Goal: Obtain resource: Obtain resource

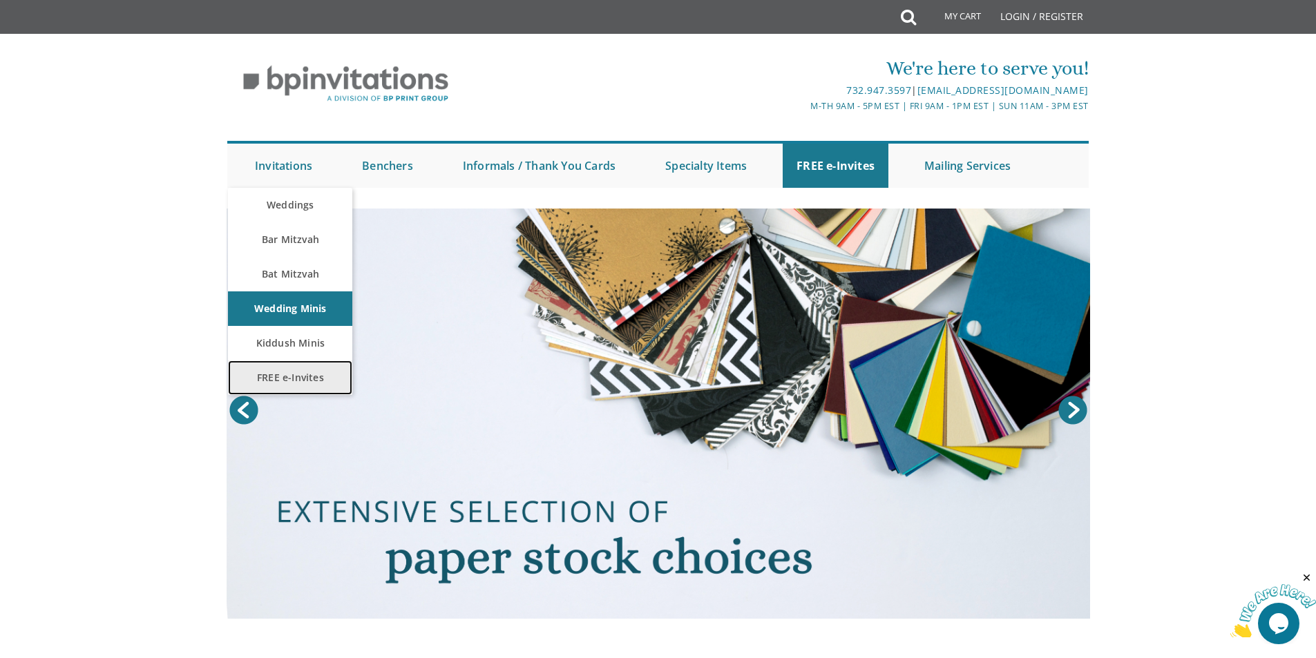
click at [277, 374] on link "FREE e-Invites" at bounding box center [290, 378] width 124 height 35
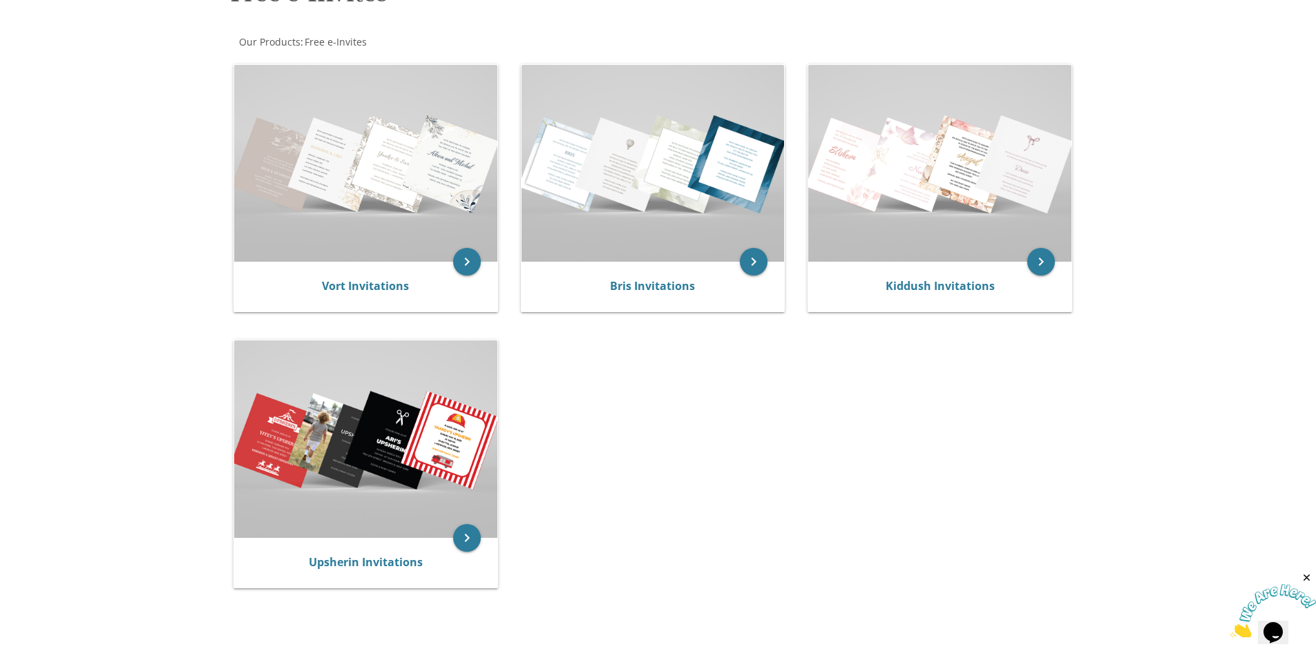
scroll to position [276, 0]
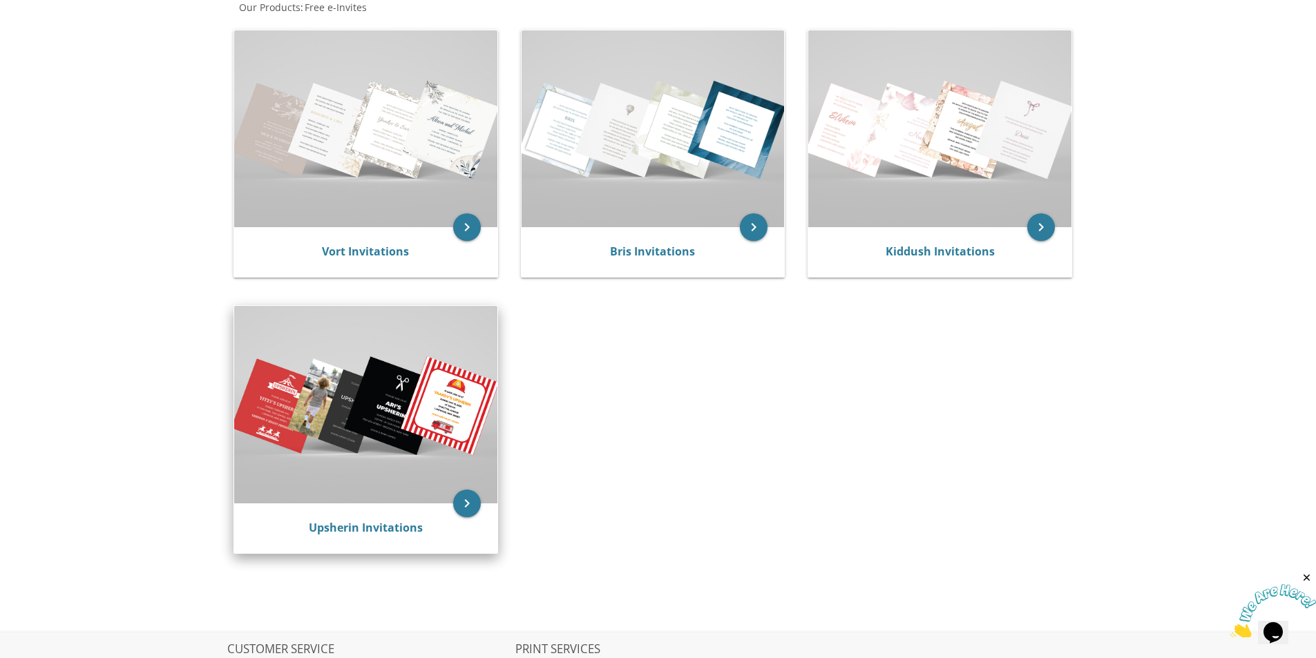
drag, startPoint x: 445, startPoint y: 417, endPoint x: 747, endPoint y: 392, distance: 303.6
click at [446, 417] on img at bounding box center [365, 404] width 263 height 197
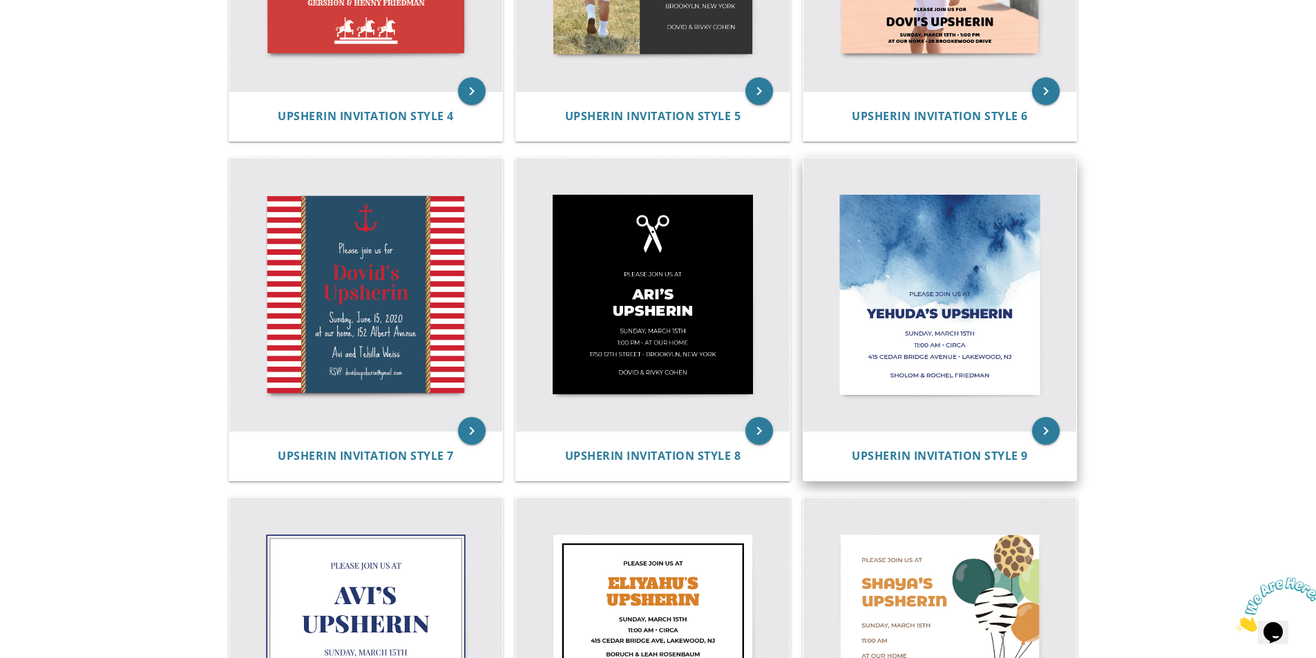
scroll to position [829, 0]
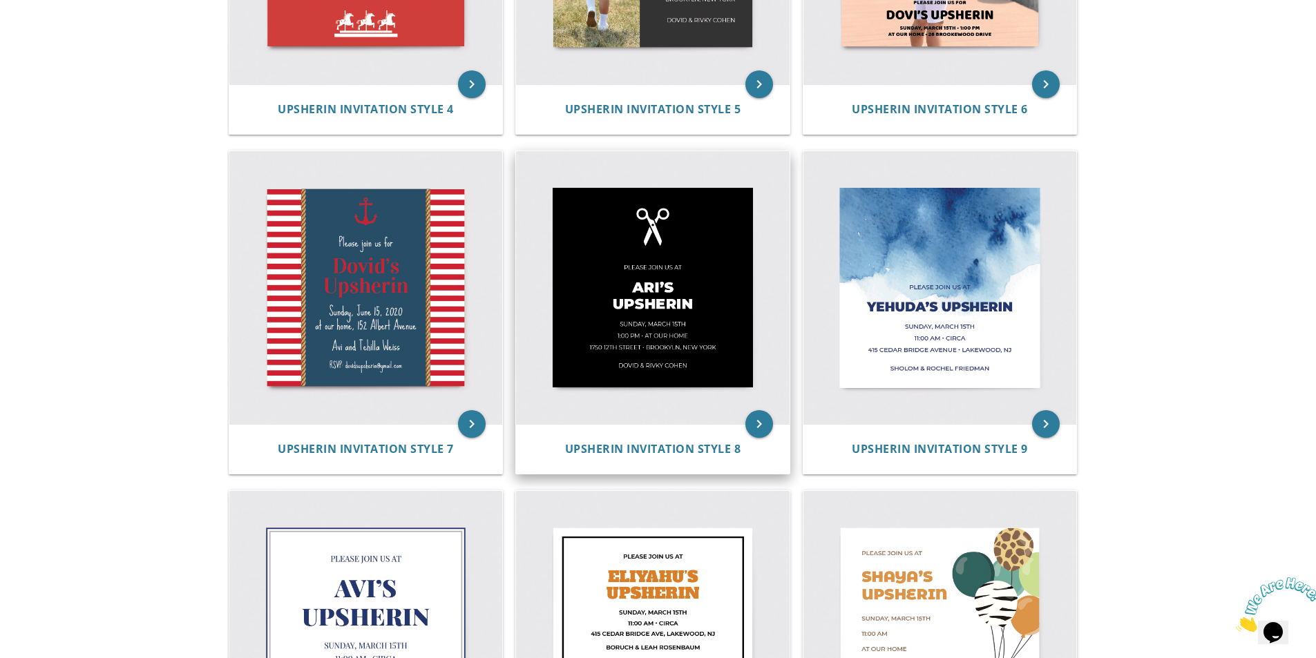
click at [669, 335] on img at bounding box center [653, 288] width 274 height 274
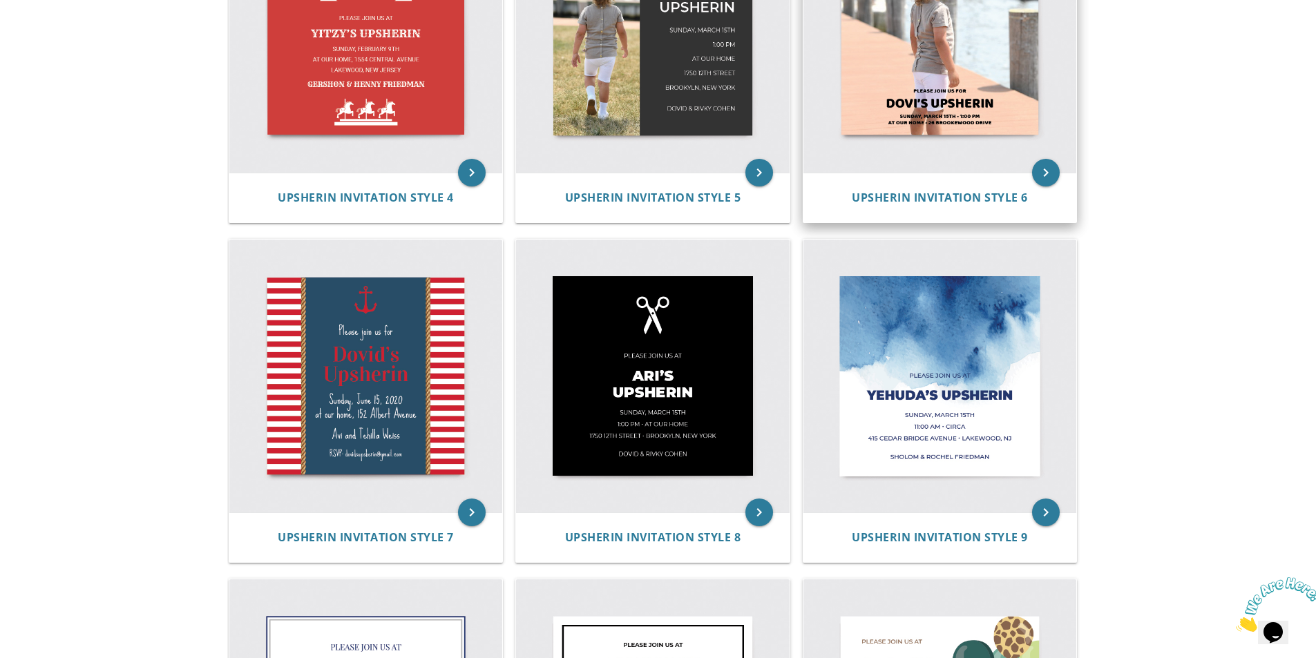
scroll to position [726, 0]
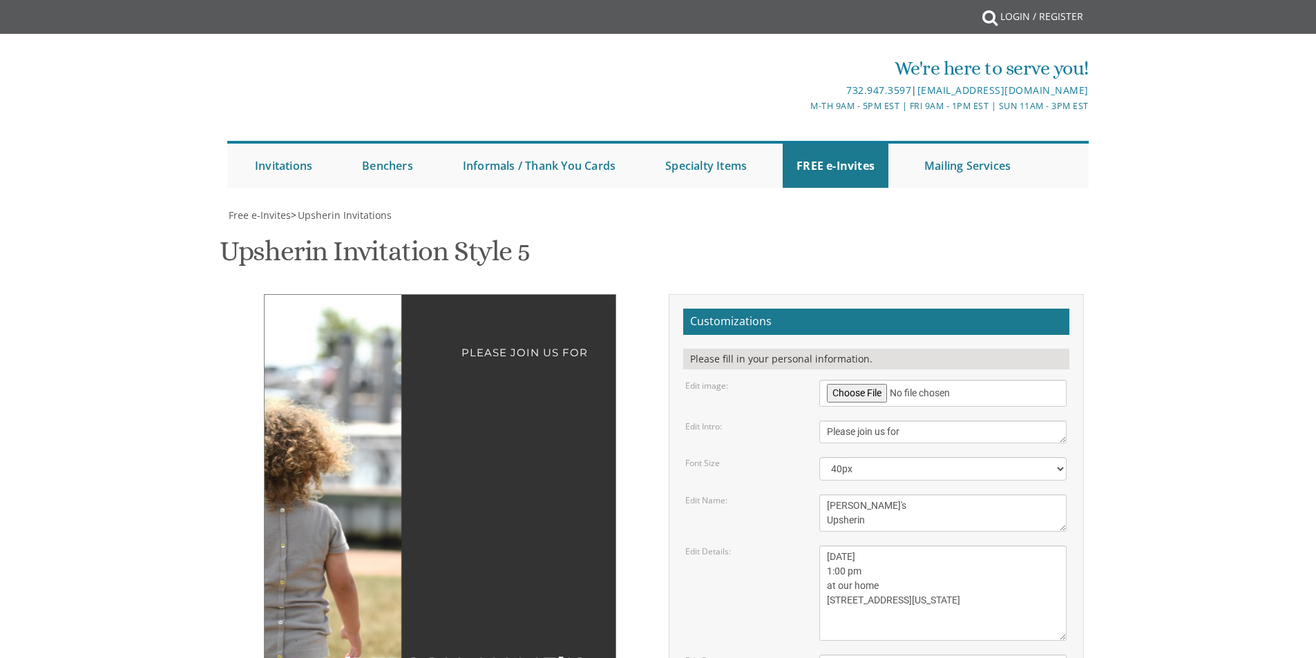
scroll to position [69, 0]
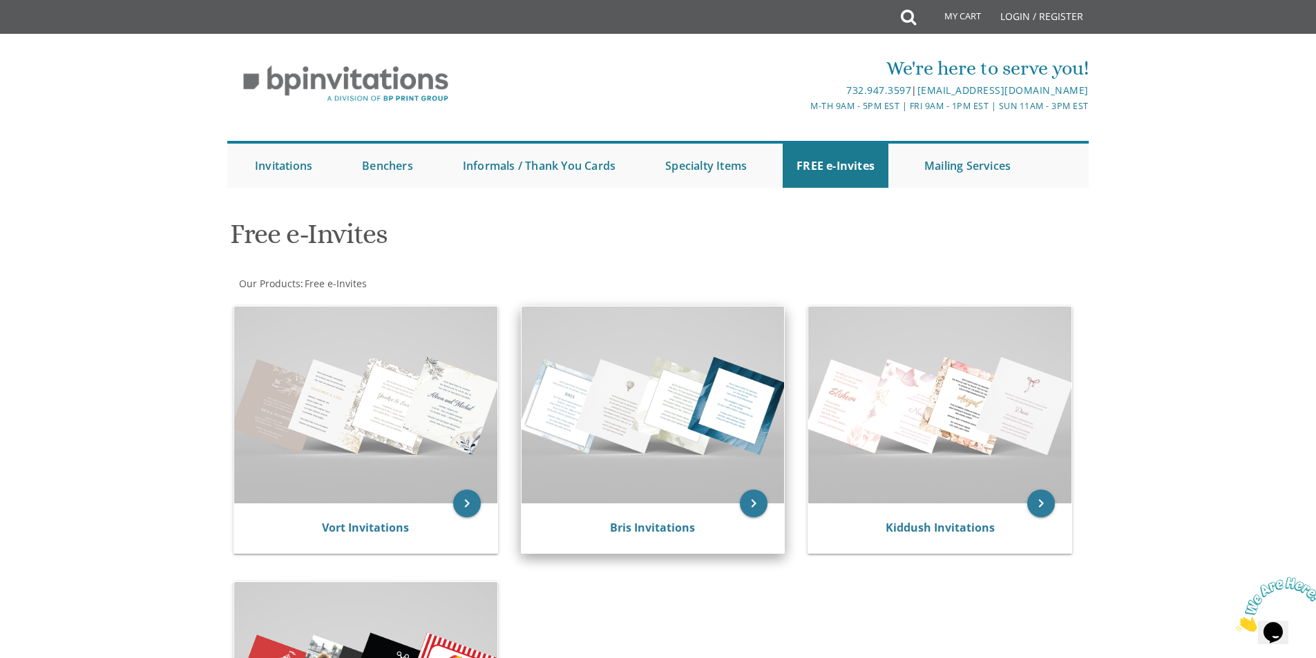
scroll to position [276, 0]
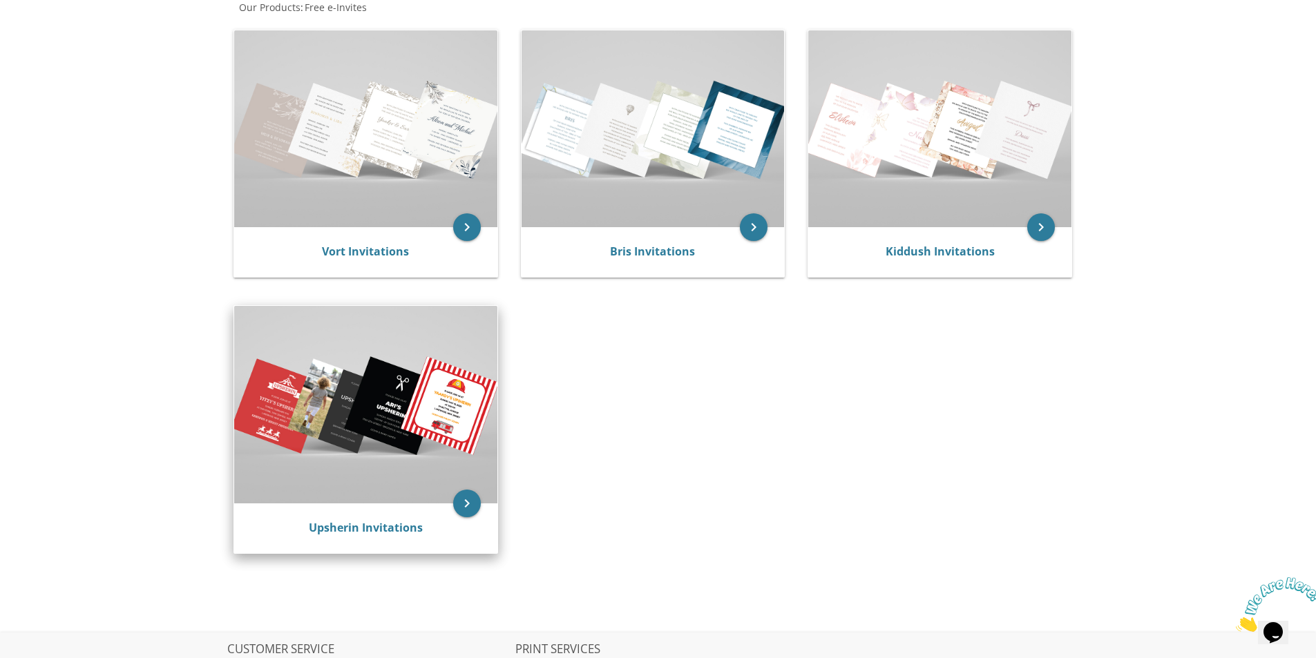
click at [452, 431] on img at bounding box center [365, 404] width 263 height 197
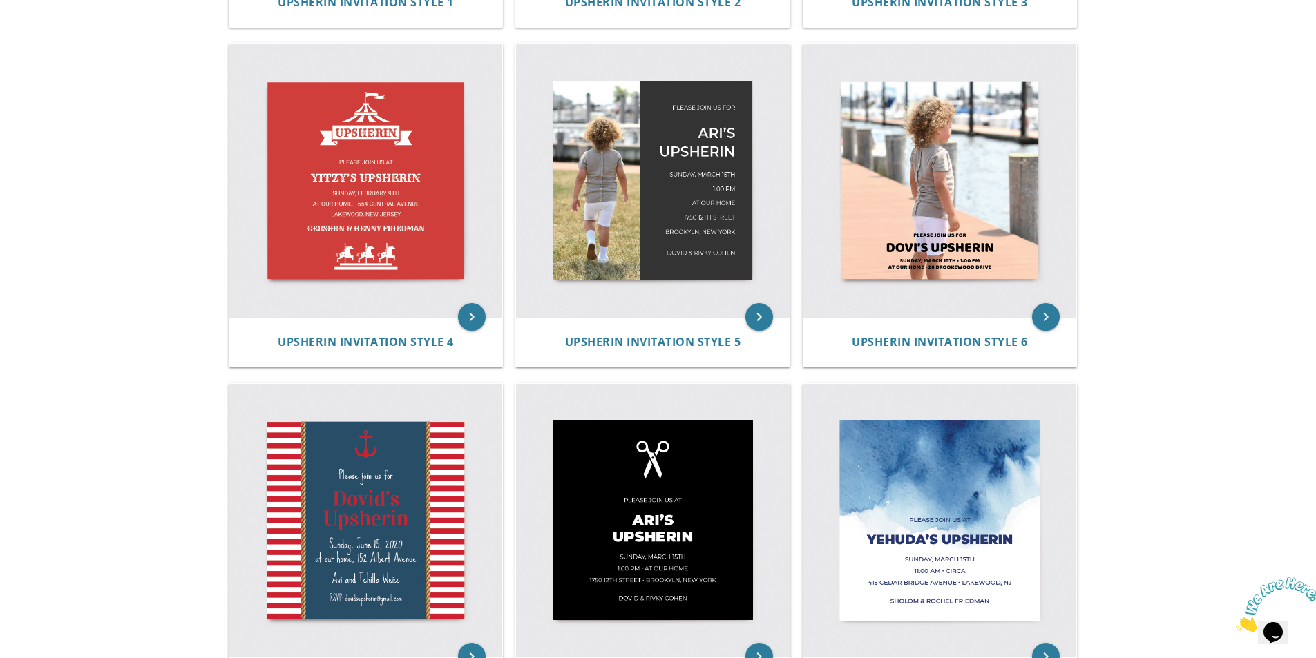
scroll to position [691, 0]
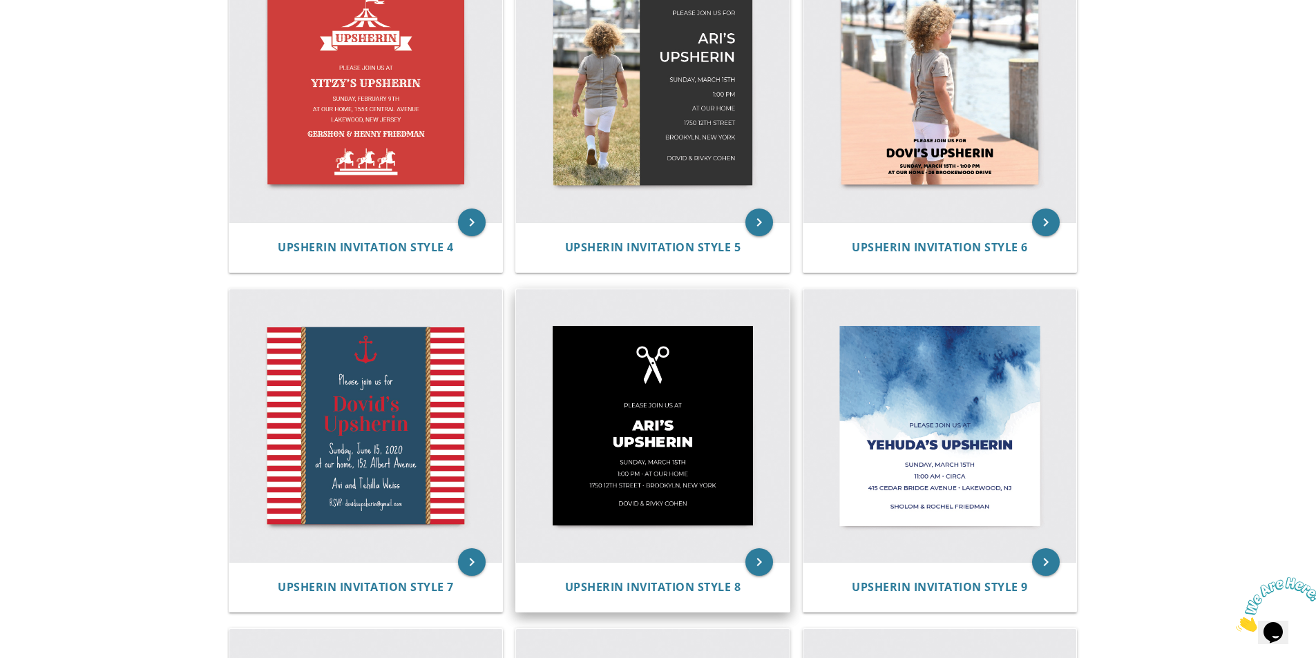
click at [696, 408] on img at bounding box center [653, 426] width 274 height 274
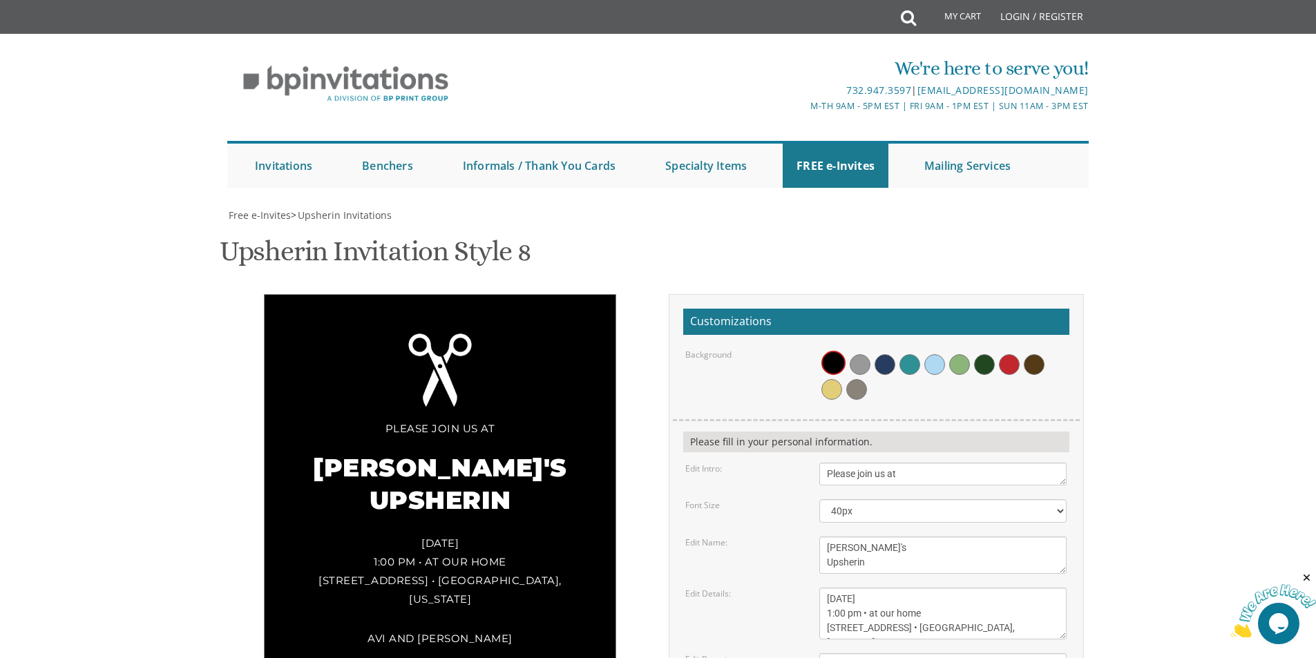
scroll to position [69, 0]
click at [937, 354] on span at bounding box center [934, 364] width 21 height 21
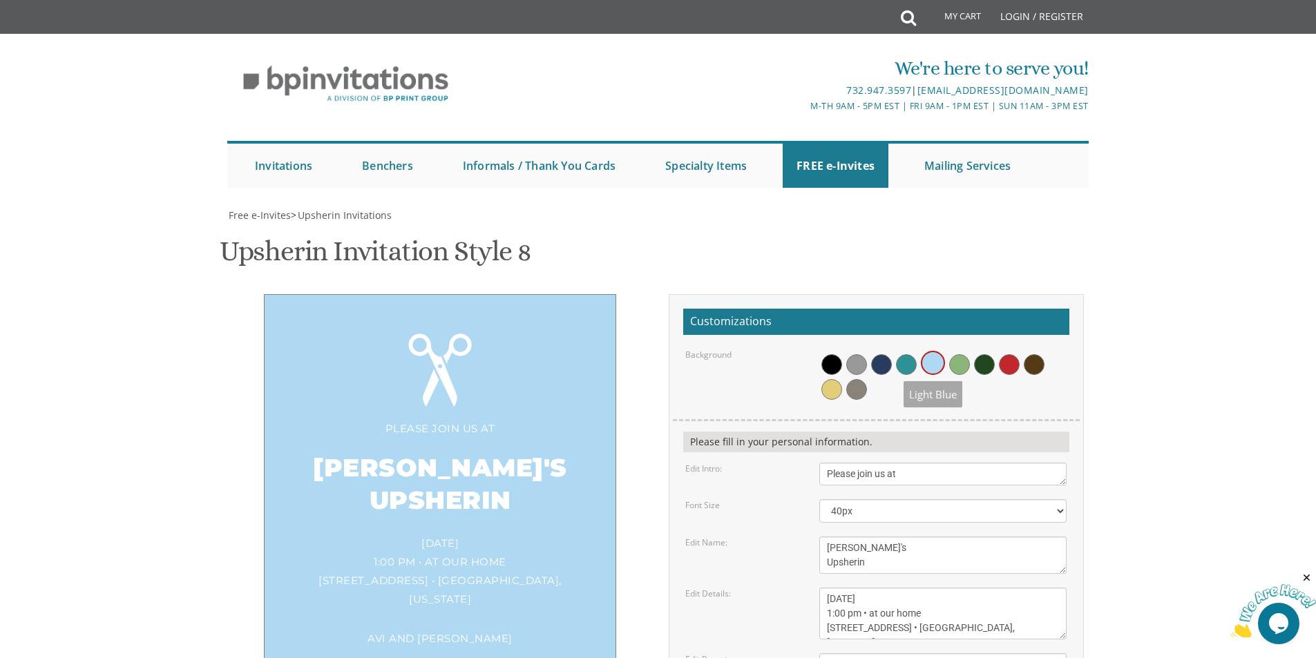
click at [914, 354] on span at bounding box center [906, 364] width 21 height 21
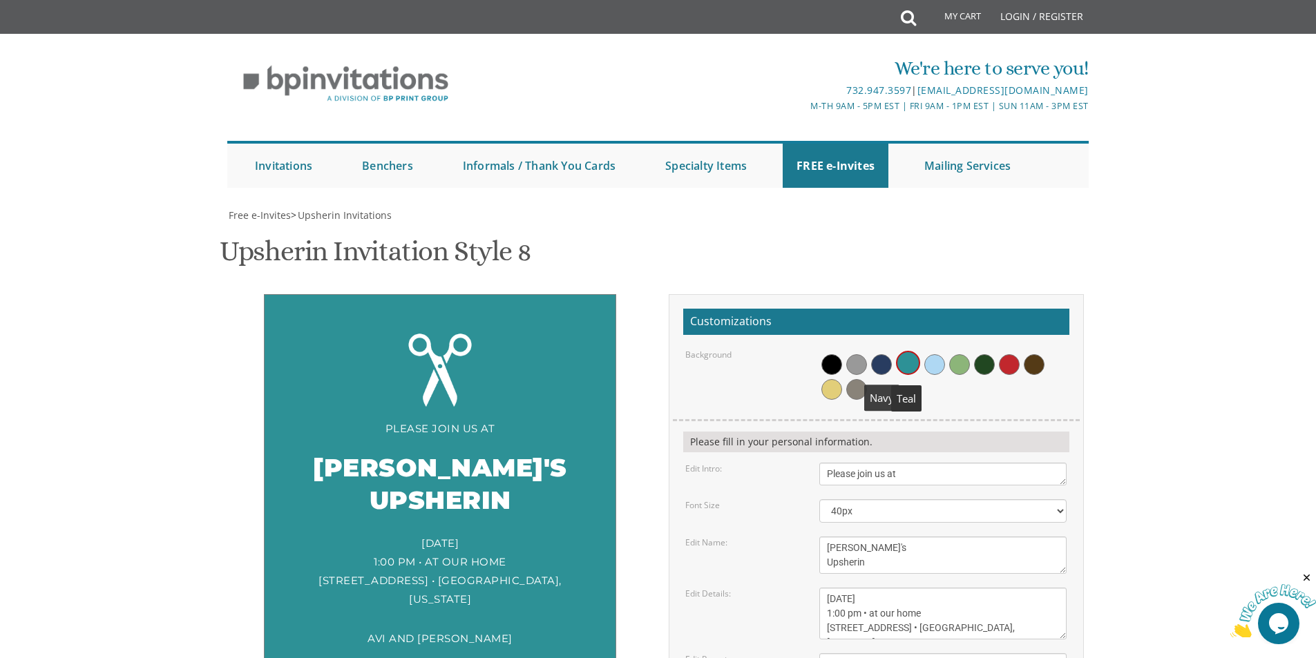
click at [870, 349] on div at bounding box center [942, 375] width 247 height 53
click at [888, 354] on span at bounding box center [881, 364] width 21 height 21
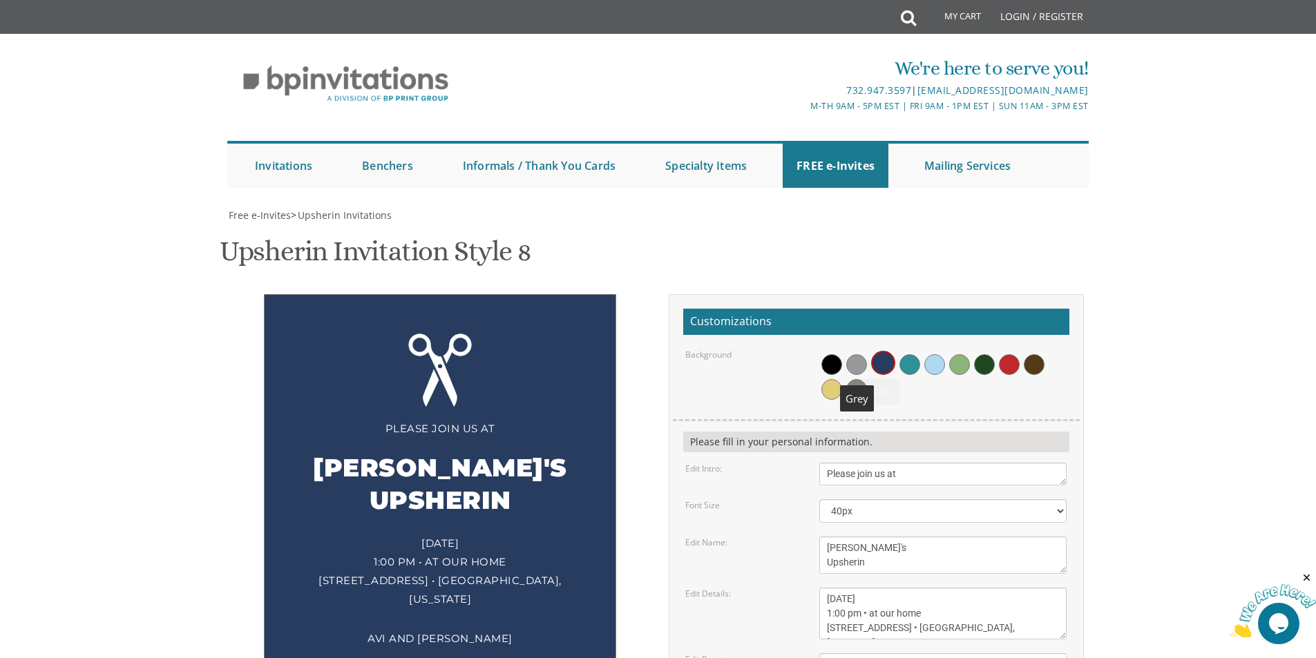
click at [857, 354] on span at bounding box center [856, 364] width 21 height 21
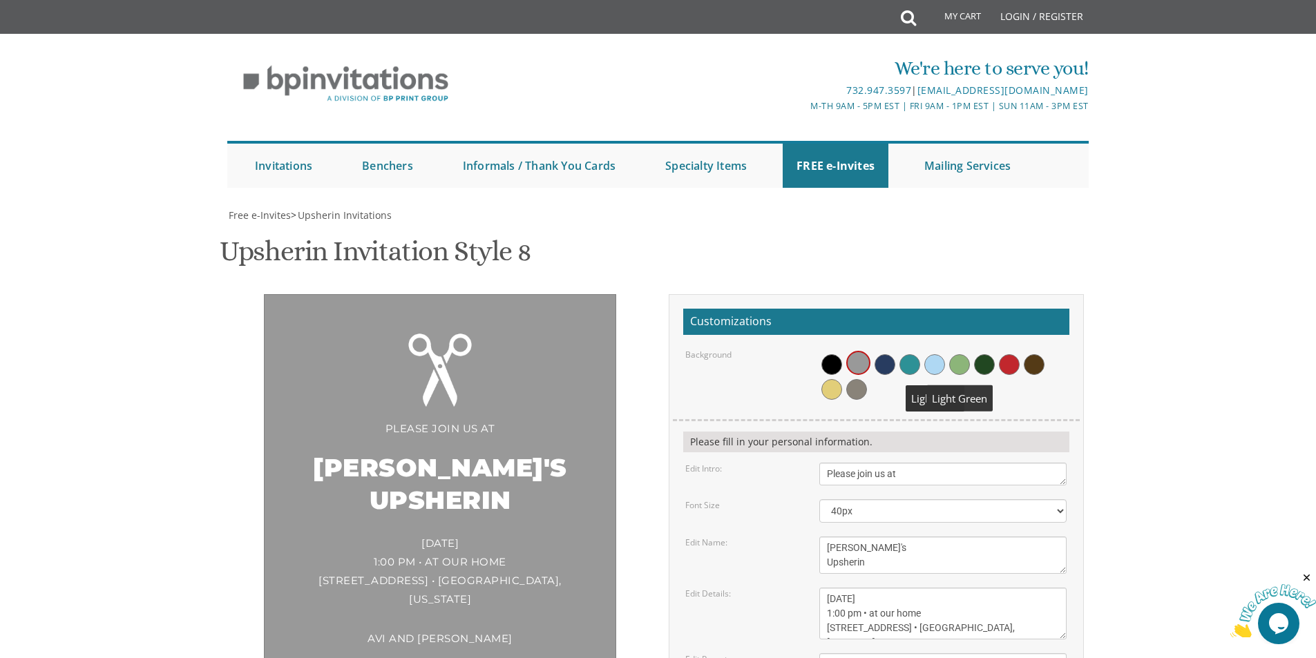
click at [957, 354] on span at bounding box center [959, 364] width 21 height 21
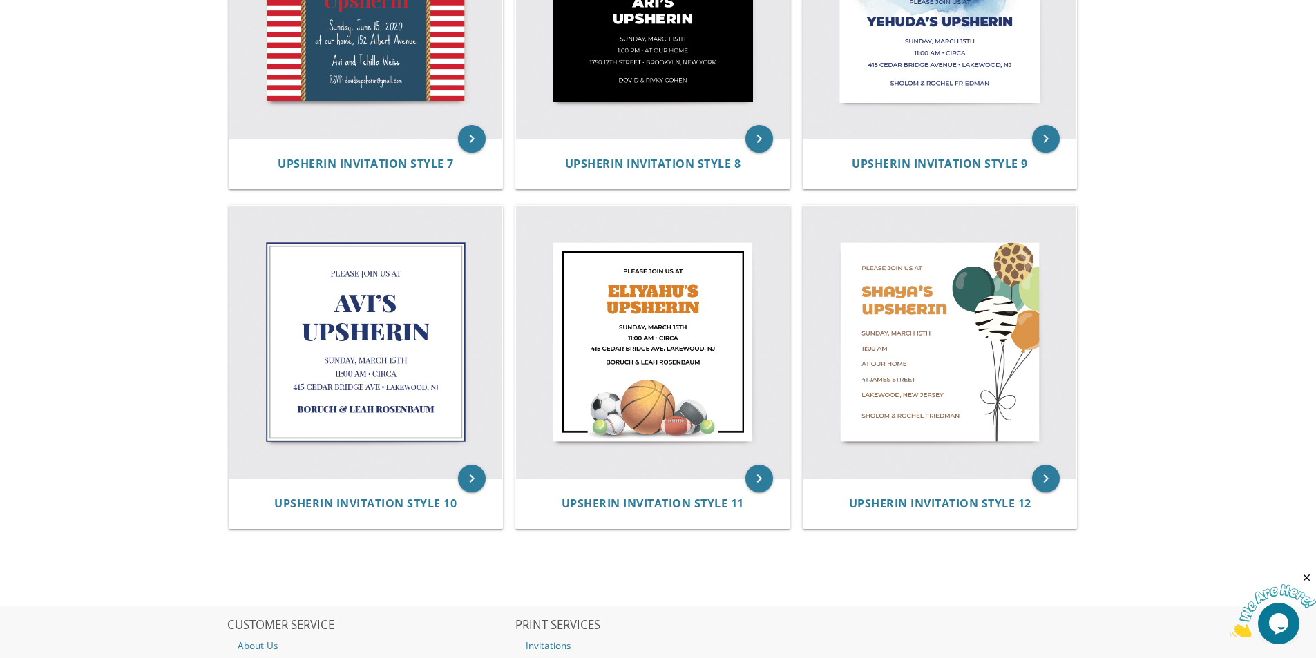
scroll to position [1243, 0]
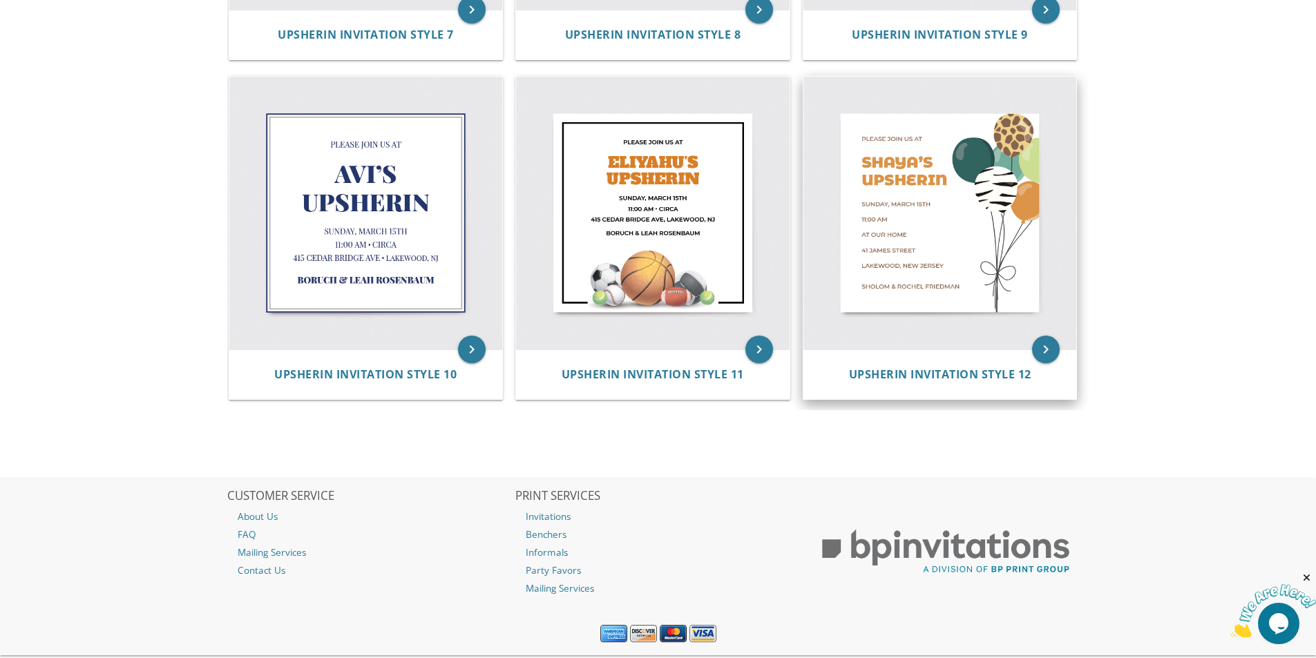
click at [984, 183] on img at bounding box center [940, 214] width 274 height 274
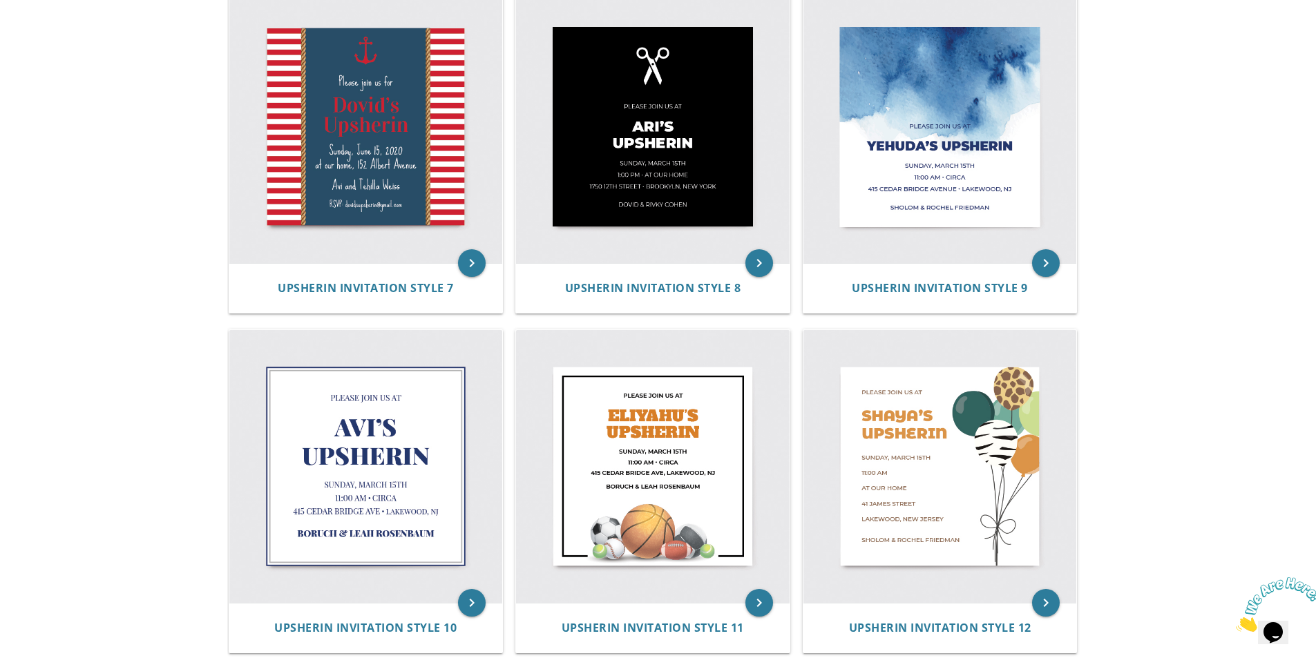
scroll to position [967, 0]
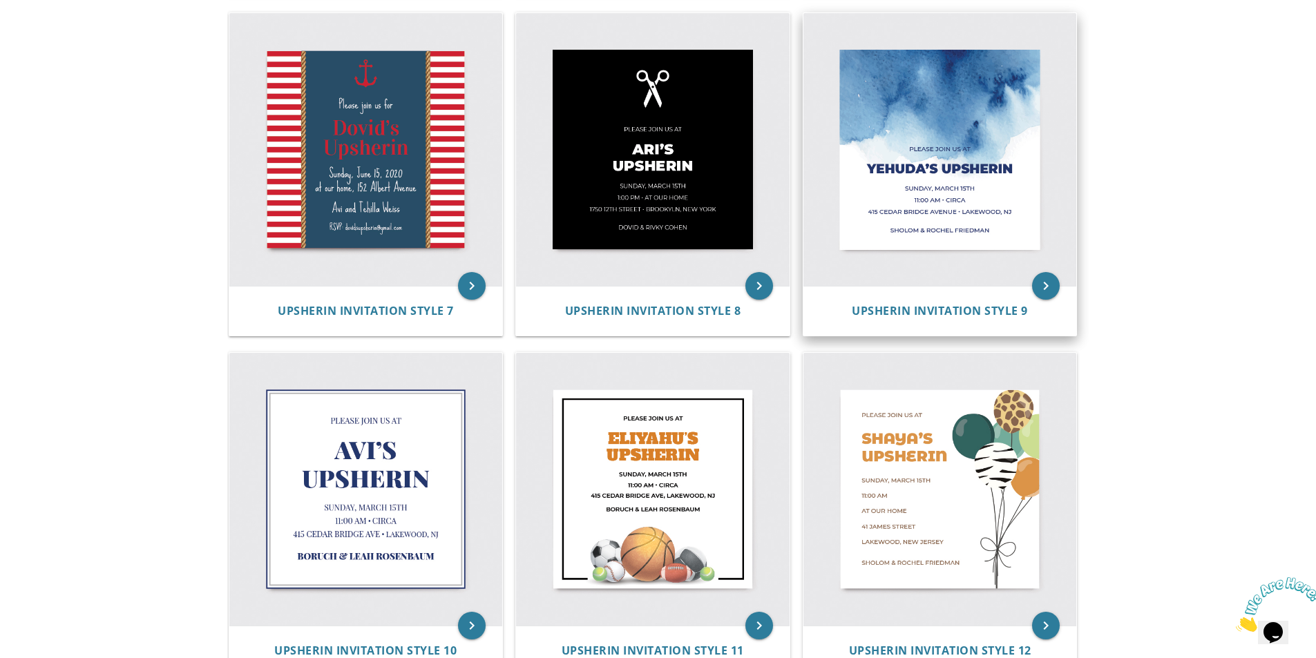
click at [1011, 165] on img at bounding box center [940, 150] width 274 height 274
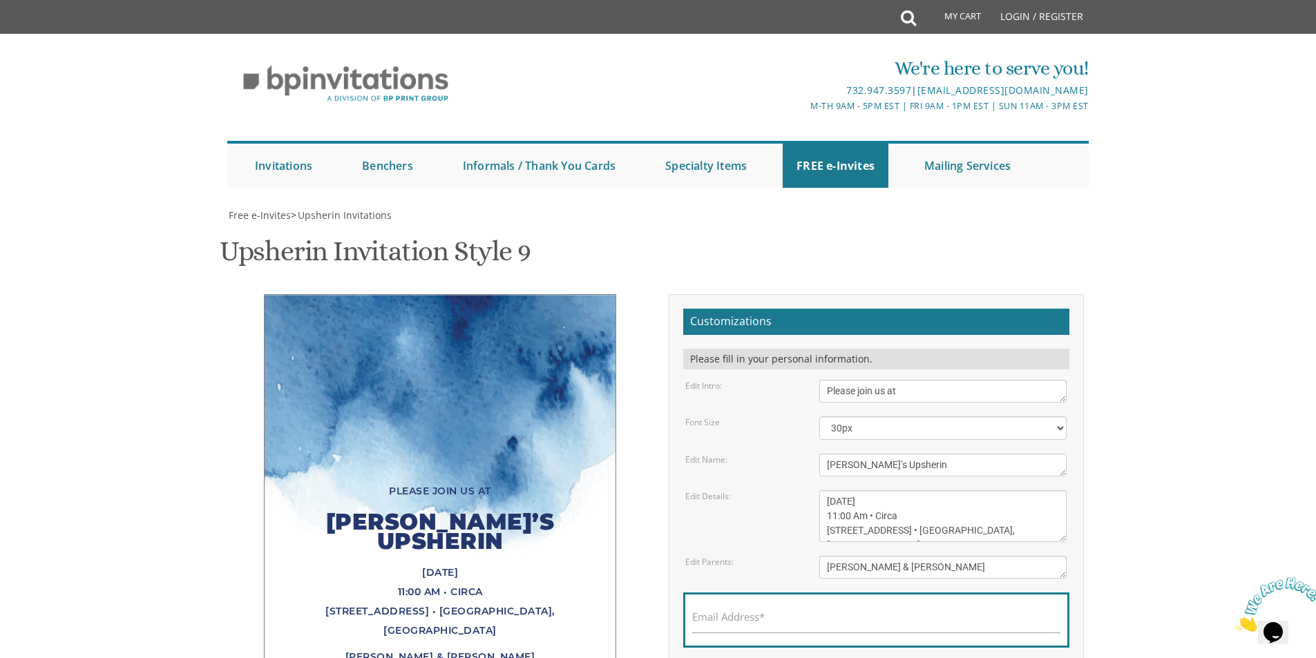
scroll to position [207, 0]
click at [761, 209] on div "Free e-Invites > Upsherin Invitations Upsherin Invitation Style 9 SKU: upsherin…" at bounding box center [657, 513] width 861 height 609
click at [903, 380] on textarea "Please join us at" at bounding box center [942, 391] width 247 height 23
type textarea "Please join us for"
drag, startPoint x: 857, startPoint y: 259, endPoint x: 787, endPoint y: 260, distance: 70.5
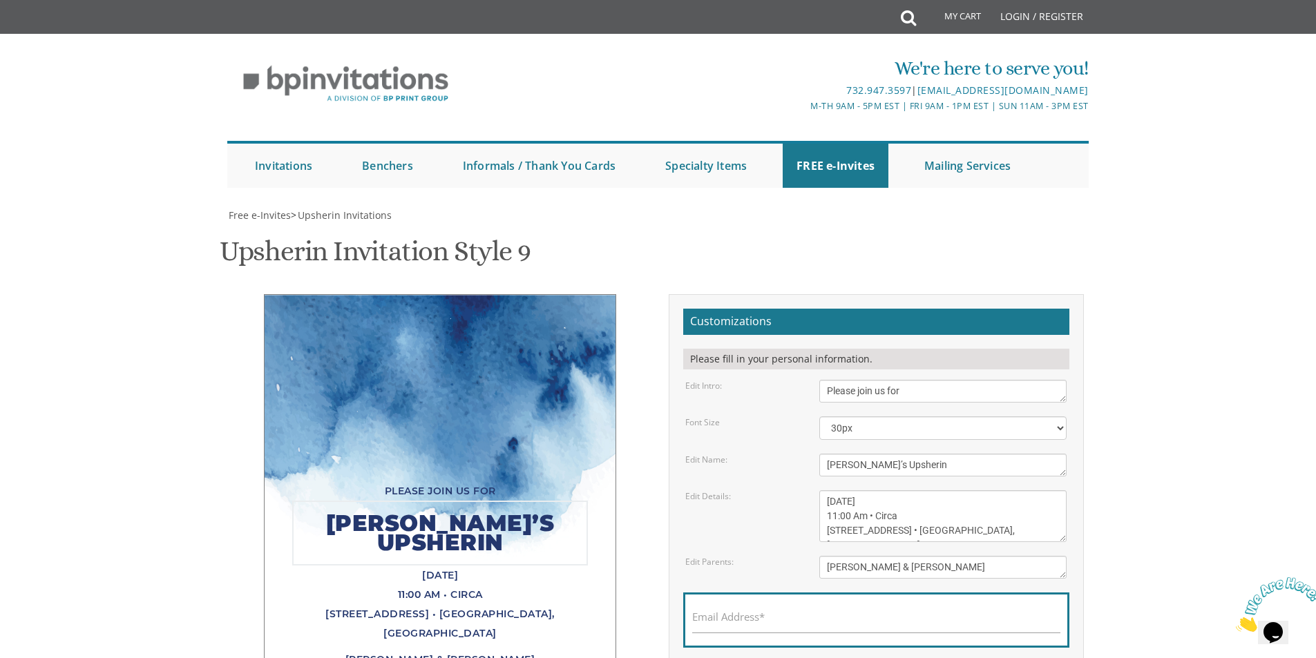
click at [797, 454] on div "Edit Name: Yehuda’s Upsherin" at bounding box center [876, 465] width 402 height 23
type textarea "Dovids’s Upsherin"
click at [1202, 307] on body "My Cart Total: View Cart Item(s) Submit My Cart Total: View Cart Item(s) Login …" at bounding box center [658, 546] width 1316 height 1092
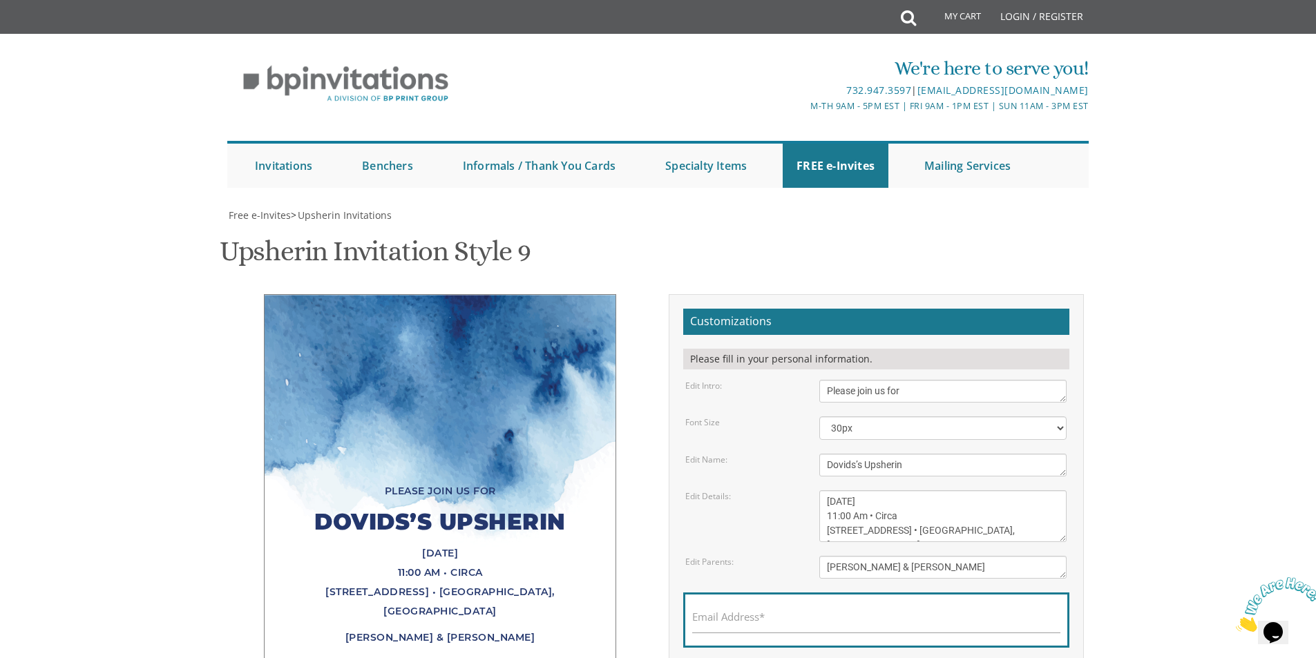
click at [836, 490] on textarea "Sunday, March 15th 11:00 Am • Circa 415 Cedar Bridge Avenue • Lakewood, NJ" at bounding box center [942, 516] width 247 height 52
click at [863, 490] on textarea "Sunday, March 15th 11:00 Am • Circa 415 Cedar Bridge Avenue • Lakewood, NJ" at bounding box center [942, 516] width 247 height 52
drag, startPoint x: 915, startPoint y: 298, endPoint x: 907, endPoint y: 296, distance: 8.5
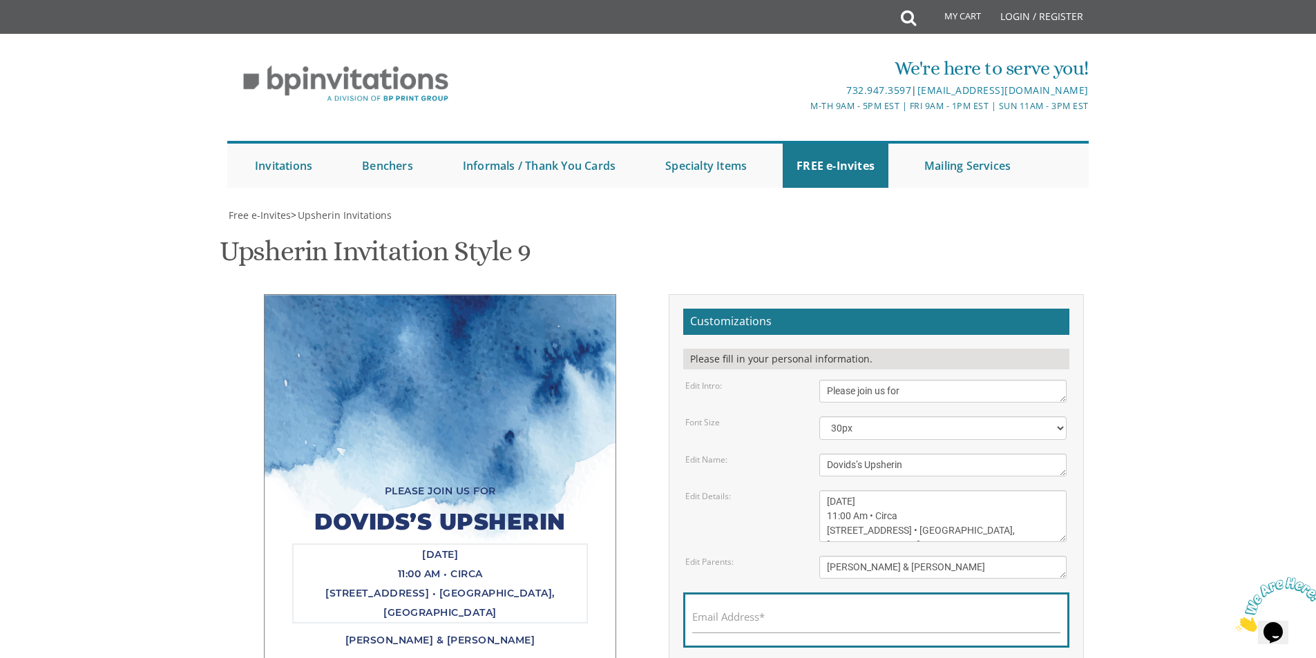
click at [907, 490] on textarea "Sunday, March 15th 11:00 Am • Circa 415 Cedar Bridge Avenue • Lakewood, NJ" at bounding box center [942, 516] width 247 height 52
click at [827, 490] on textarea "Sunday, March 15th 11:00 Am • Circa 415 Cedar Bridge Avenue • Lakewood, NJ" at bounding box center [942, 516] width 247 height 52
drag, startPoint x: 827, startPoint y: 325, endPoint x: 1055, endPoint y: 332, distance: 228.0
click at [1048, 490] on textarea "Sunday, March 15th 11:00 Am • Circa 415 Cedar Bridge Avenue • Lakewood, NJ" at bounding box center [942, 516] width 247 height 52
click at [892, 490] on textarea "Sunday, March 15th 11:00 Am • Circa 415 Cedar Bridge Avenue • Lakewood, NJ" at bounding box center [942, 516] width 247 height 52
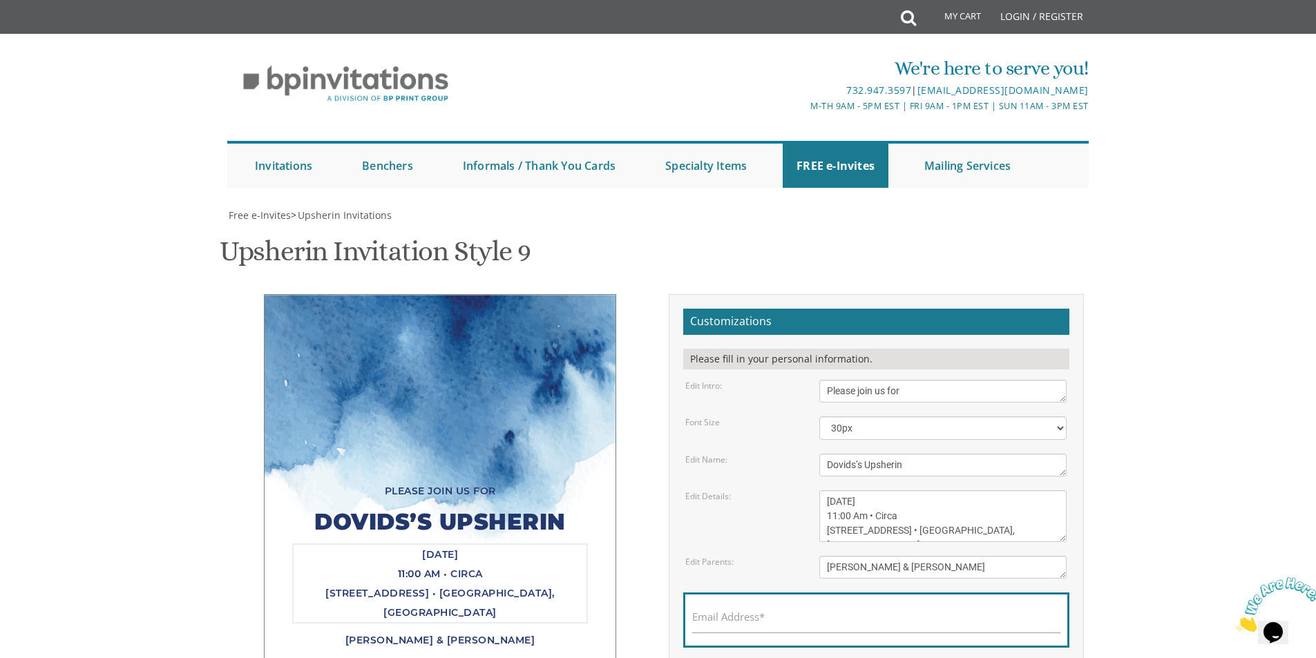
drag, startPoint x: 901, startPoint y: 323, endPoint x: 699, endPoint y: 326, distance: 201.7
click at [742, 336] on form "Customizations Please fill in your personal information. Edit Intro: Please joi…" at bounding box center [876, 505] width 386 height 392
type textarea "Friday, September 26th 11:00 Am • Circa 907 East End Avenue • Lakewood, NJ"
click at [1157, 211] on body "My Cart Total: View Cart Item(s) Submit My Cart Total: View Cart Item(s) Login …" at bounding box center [658, 546] width 1316 height 1092
click at [841, 556] on textarea "Sholom & Rochel Friedman" at bounding box center [942, 567] width 247 height 23
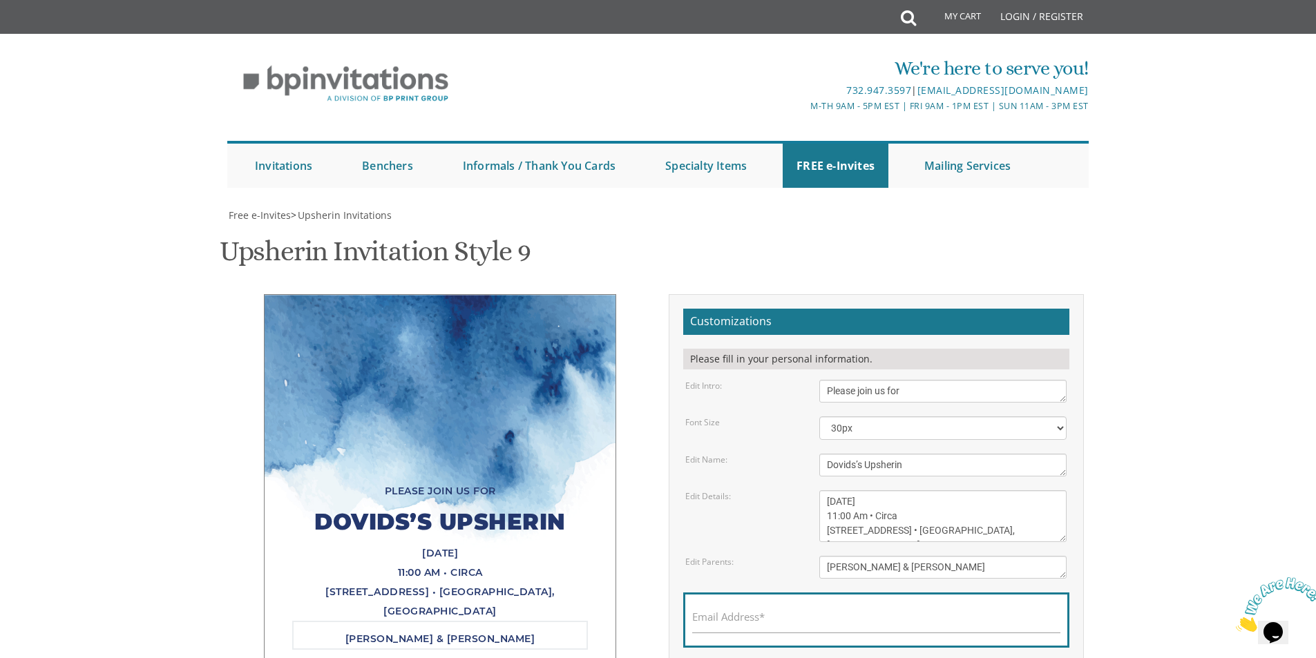
click at [841, 556] on textarea "Sholom & Rochel Friedman" at bounding box center [942, 567] width 247 height 23
click at [856, 556] on textarea "Sholom & Rochel Friedman" at bounding box center [942, 567] width 247 height 23
click at [883, 556] on textarea "Sholom & Rochel Friedman" at bounding box center [942, 567] width 247 height 23
click at [884, 556] on textarea "Sholom & Rochel Friedman" at bounding box center [942, 567] width 247 height 23
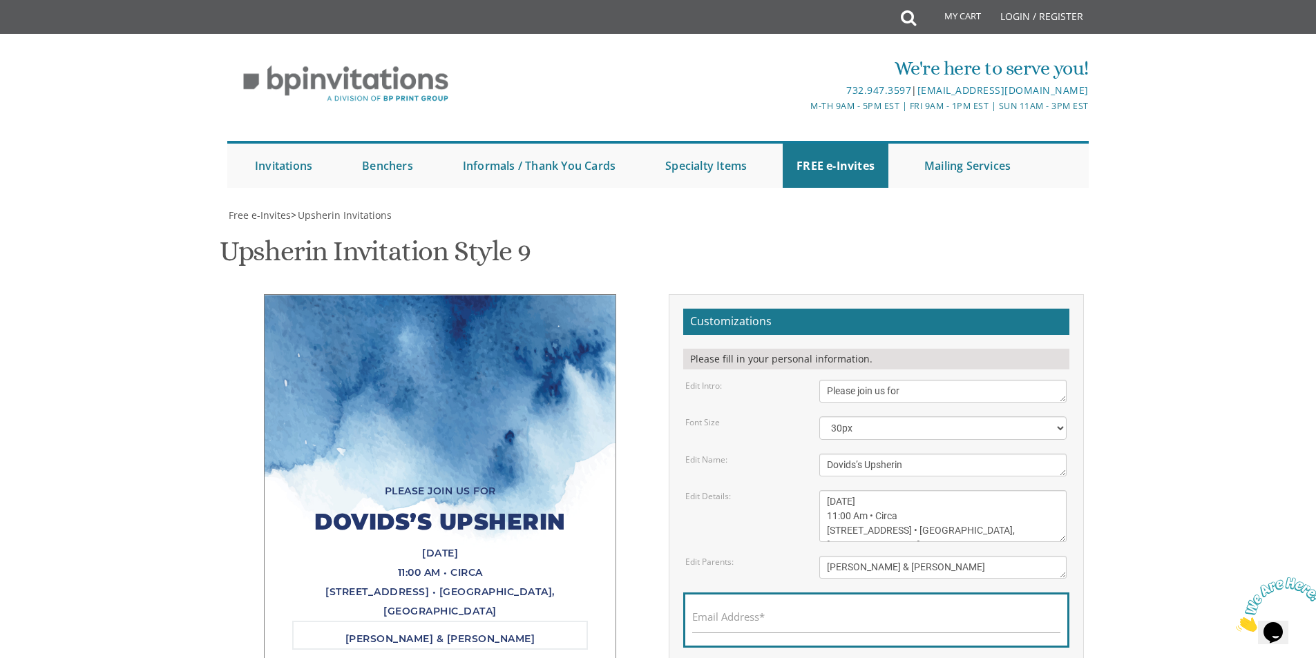
type textarea "Eli & Rivka Weinreb"
click at [1084, 298] on div "Customizations Please fill in your personal information. Edit Intro: Please joi…" at bounding box center [876, 509] width 436 height 431
click at [834, 490] on textarea "Sunday, March 15th 11:00 Am • Circa 415 Cedar Bridge Avenue • Lakewood, NJ" at bounding box center [942, 516] width 247 height 52
click at [853, 490] on textarea "Sunday, March 15th 11:00 Am • Circa 415 Cedar Bridge Avenue • Lakewood, NJ" at bounding box center [942, 516] width 247 height 52
click at [838, 490] on textarea "Sunday, March 15th 11:00 Am • Circa 415 Cedar Bridge Avenue • Lakewood, NJ" at bounding box center [942, 516] width 247 height 52
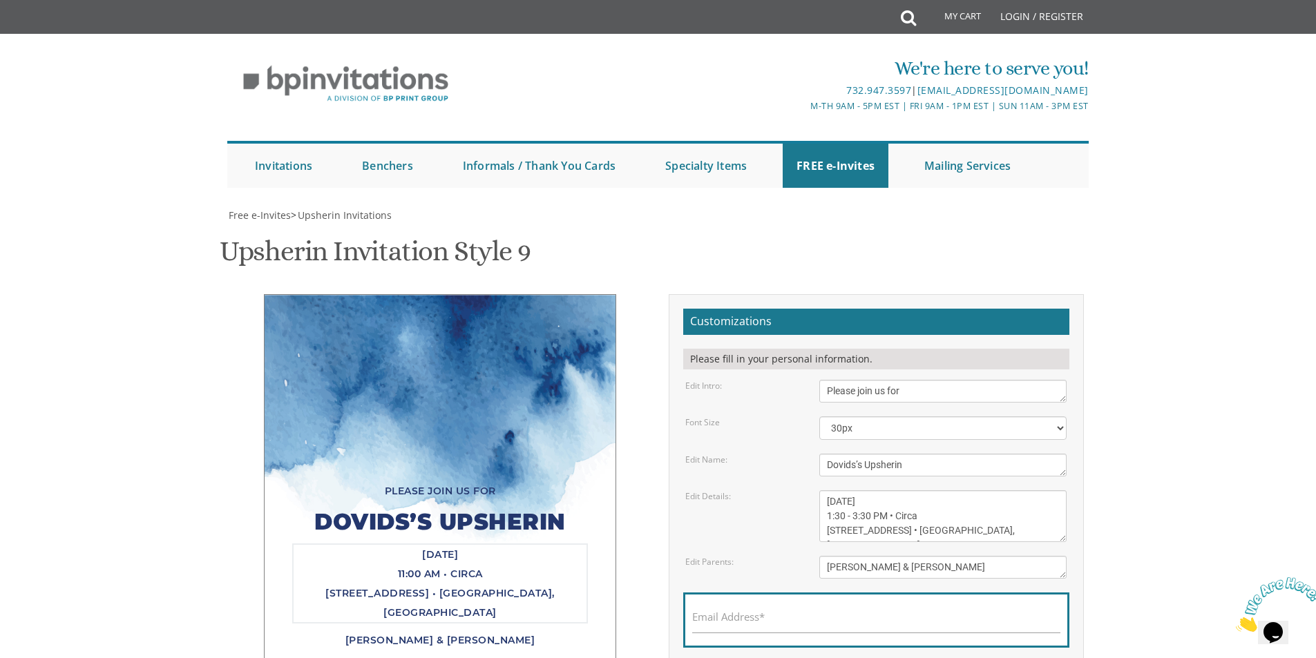
drag, startPoint x: 899, startPoint y: 309, endPoint x: 920, endPoint y: 309, distance: 21.4
click at [920, 490] on textarea "Sunday, March 15th 11:00 Am • Circa 415 Cedar Bridge Avenue • Lakewood, NJ" at bounding box center [942, 516] width 247 height 52
click at [1112, 313] on body "My Cart Total: View Cart Item(s) Submit My Cart Total: View Cart Item(s) Login …" at bounding box center [658, 546] width 1316 height 1092
drag, startPoint x: 891, startPoint y: 312, endPoint x: 954, endPoint y: 309, distance: 62.9
click at [954, 490] on textarea "Sunday, March 15th 11:00 Am • Circa 415 Cedar Bridge Avenue • Lakewood, NJ" at bounding box center [942, 516] width 247 height 52
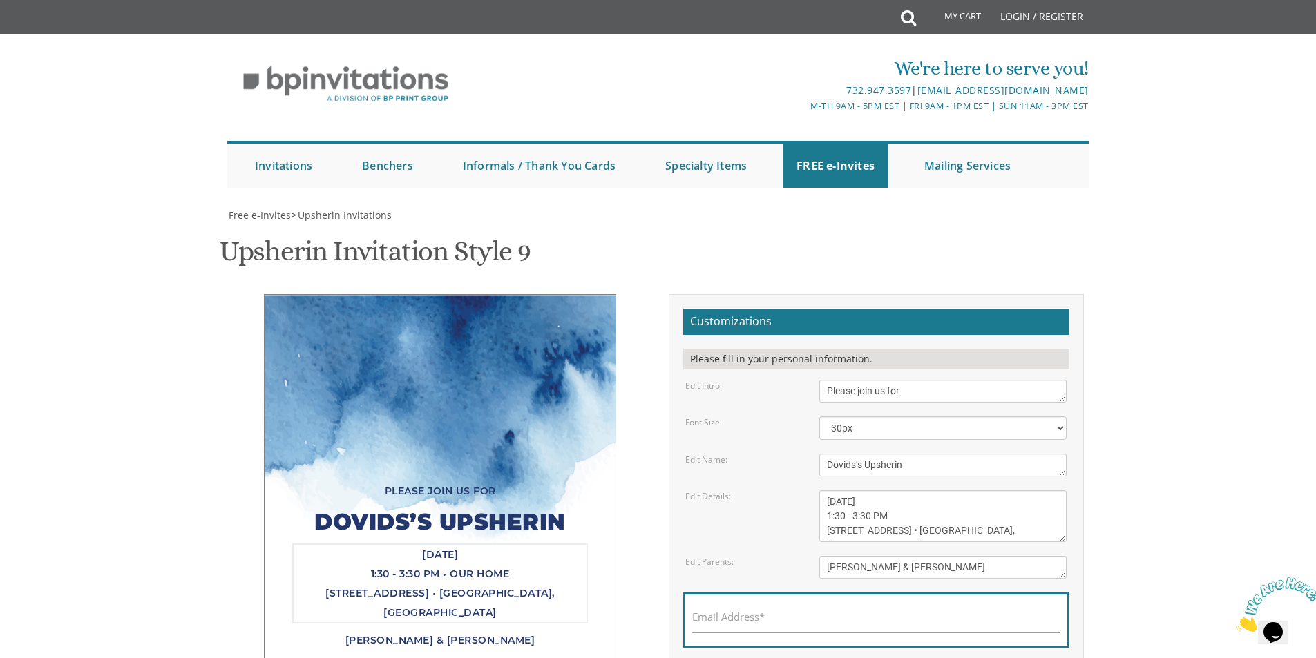
type textarea "Friday, September 26th 1:30 - 3:30 PM 907 East End Avenue • Lakewood, NJ"
click at [1180, 312] on body "My Cart Total: View Cart Item(s) Submit My Cart Total: View Cart Item(s) Login …" at bounding box center [658, 546] width 1316 height 1092
click at [897, 416] on select "20px 30px 40px 50px" at bounding box center [942, 427] width 247 height 23
click at [819, 416] on select "20px 30px 40px 50px" at bounding box center [942, 427] width 247 height 23
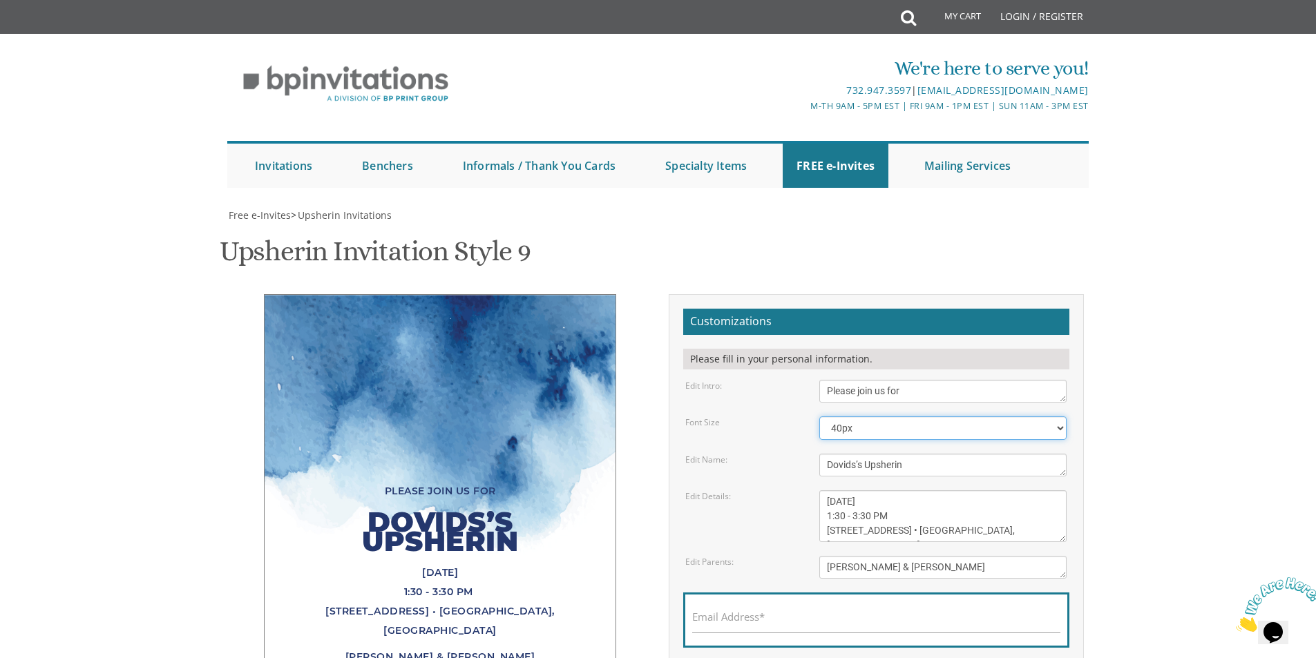
click at [881, 416] on select "20px 30px 40px 50px" at bounding box center [942, 427] width 247 height 23
click at [819, 416] on select "20px 30px 40px 50px" at bounding box center [942, 427] width 247 height 23
click at [872, 416] on select "20px 30px 40px 50px" at bounding box center [942, 427] width 247 height 23
click at [819, 416] on select "20px 30px 40px 50px" at bounding box center [942, 427] width 247 height 23
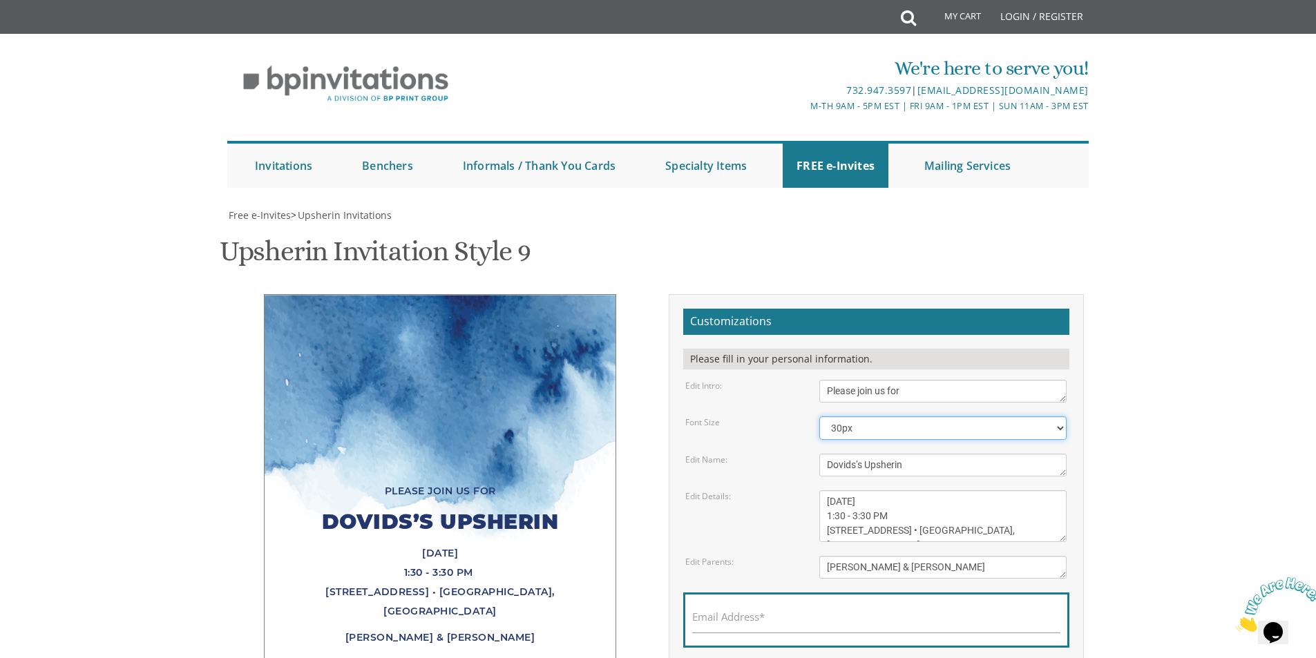
click at [863, 416] on select "20px 30px 40px 50px" at bounding box center [942, 427] width 247 height 23
click at [819, 416] on select "20px 30px 40px 50px" at bounding box center [942, 427] width 247 height 23
click at [869, 416] on select "20px 30px 40px 50px" at bounding box center [942, 427] width 247 height 23
select select "30px"
click at [819, 416] on select "20px 30px 40px 50px" at bounding box center [942, 427] width 247 height 23
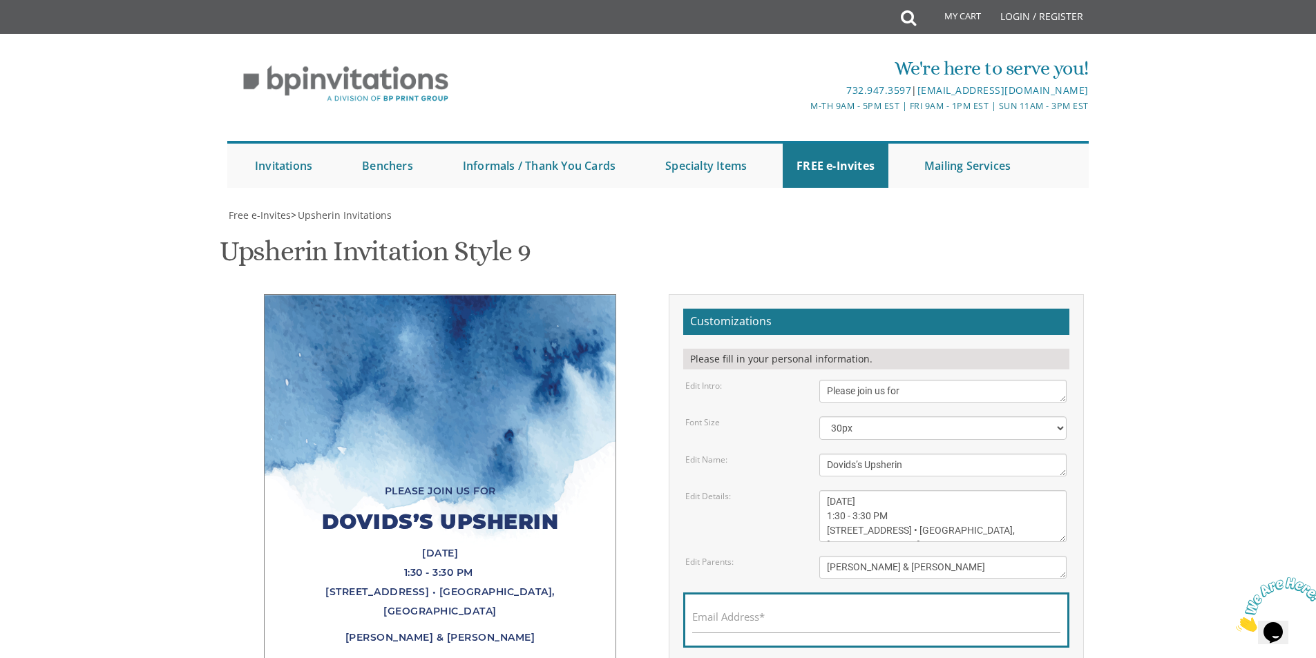
click at [1201, 261] on body "My Cart Total: View Cart Item(s) Submit My Cart Total: View Cart Item(s) Login …" at bounding box center [658, 546] width 1316 height 1092
click at [854, 454] on textarea "Yehuda’s Upsherin" at bounding box center [942, 465] width 247 height 23
type textarea "Dovid’s Upsherin"
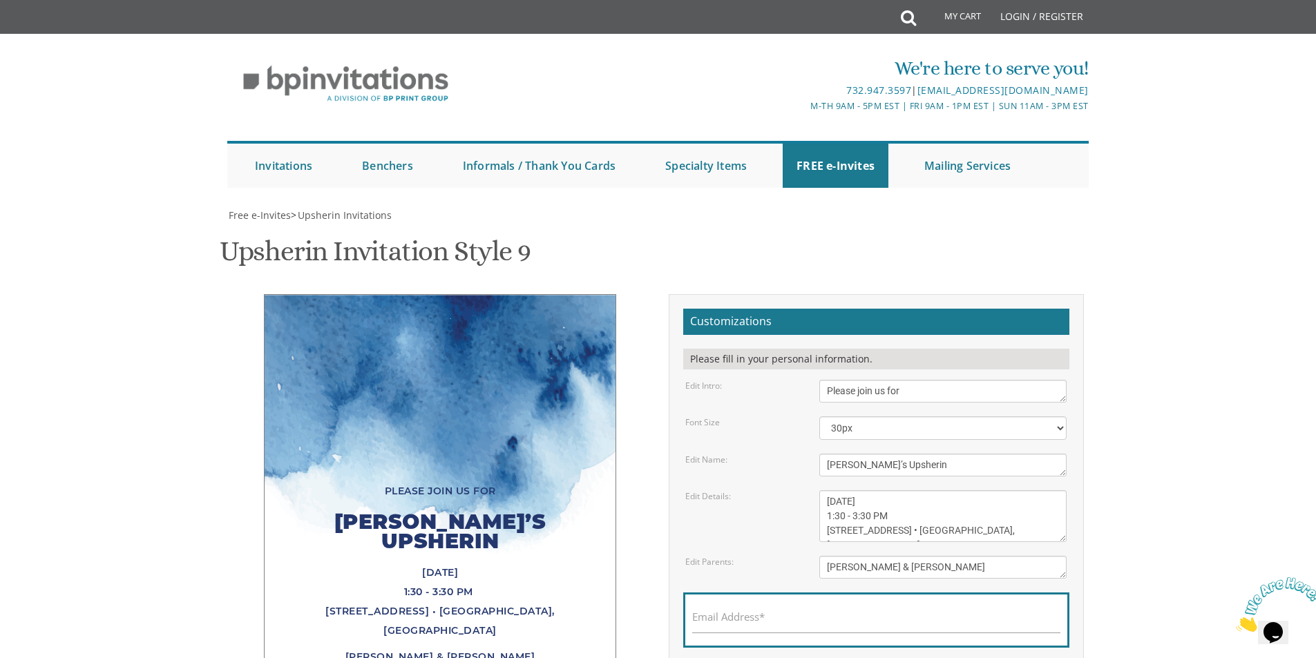
click at [1160, 238] on body "My Cart Total: View Cart Item(s) Submit My Cart Total: View Cart Item(s) Login …" at bounding box center [658, 546] width 1316 height 1092
drag, startPoint x: 918, startPoint y: 323, endPoint x: 1156, endPoint y: 335, distance: 238.6
click at [1140, 335] on body "My Cart Total: View Cart Item(s) Submit My Cart Total: View Cart Item(s) Login …" at bounding box center [658, 546] width 1316 height 1092
click at [1187, 316] on body "My Cart Total: View Cart Item(s) Submit My Cart Total: View Cart Item(s) Login …" at bounding box center [658, 546] width 1316 height 1092
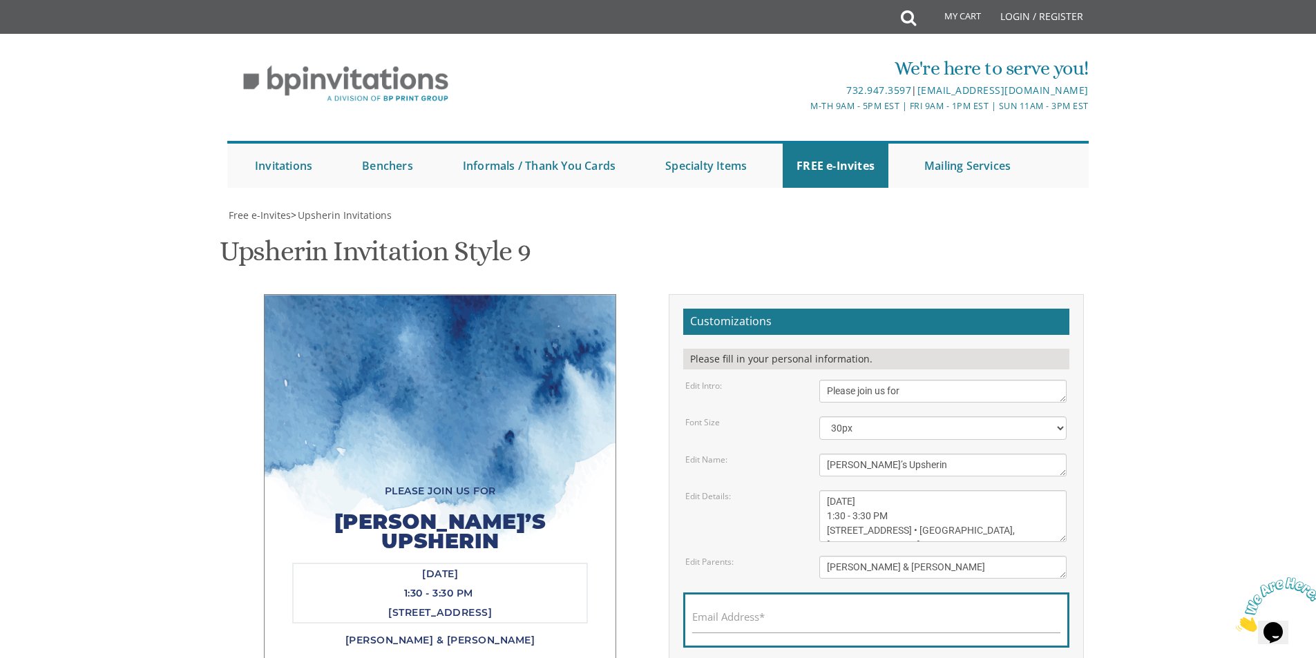
type textarea "Friday, September 26th 1:30 - 3:30 PM 907 East End Avenue • Lakewood, NJ"
click at [1235, 344] on body "My Cart Total: View Cart Item(s) Submit My Cart Total: View Cart Item(s) Login …" at bounding box center [658, 546] width 1316 height 1092
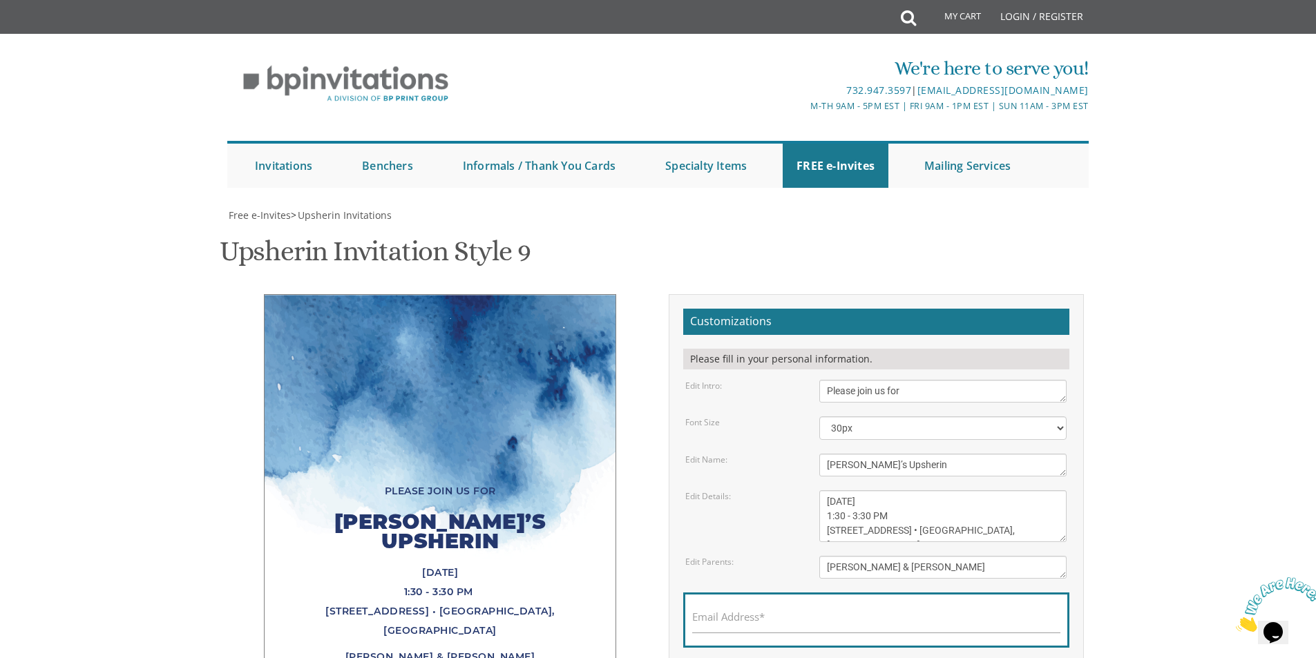
scroll to position [227, 0]
click at [785, 616] on input "Email Address*" at bounding box center [876, 624] width 368 height 17
type input "[EMAIL_ADDRESS][DOMAIN_NAME]"
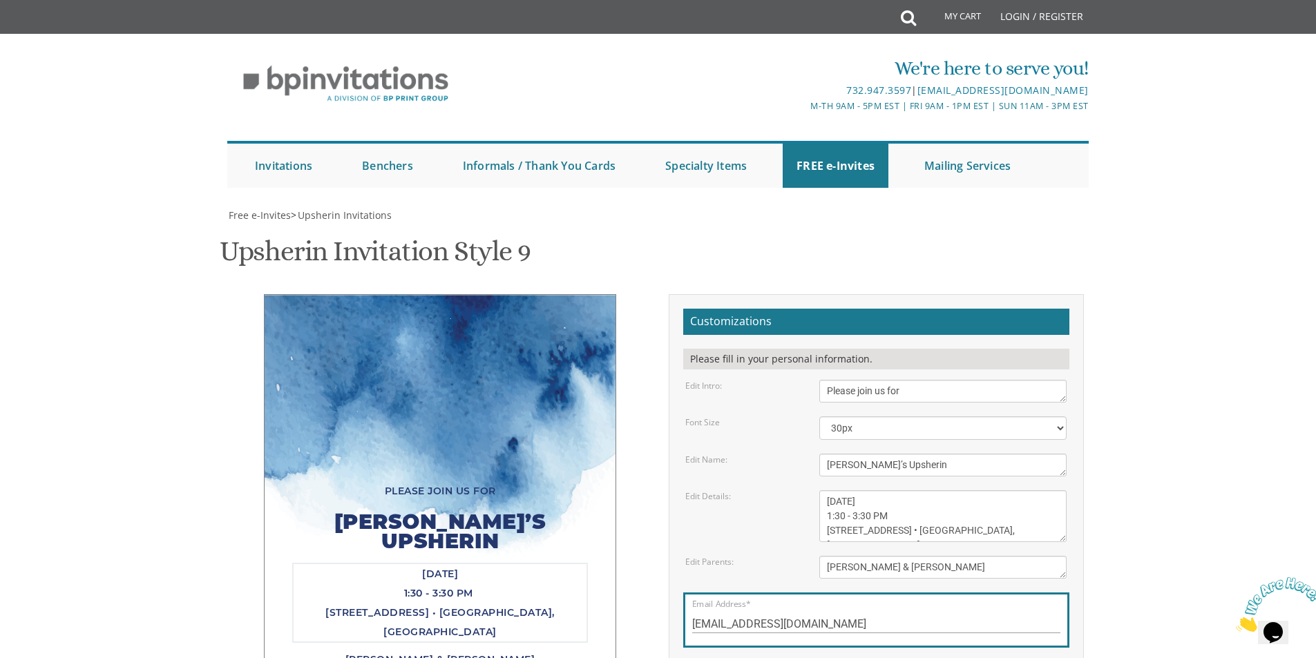
click at [921, 490] on textarea "Sunday, March 15th 11:00 Am • Circa 415 Cedar Bridge Avenue • Lakewood, NJ" at bounding box center [942, 516] width 247 height 52
click at [898, 490] on textarea "Sunday, March 15th 11:00 Am • Circa 415 Cedar Bridge Avenue • Lakewood, NJ" at bounding box center [942, 516] width 247 height 52
paste textarea "•"
type textarea "Friday, September 26th 1:30 - 3:30 PM • At Our Home 907 East End Avenue • Lakew…"
click at [1208, 271] on body "My Cart Total: View Cart Item(s) Submit My Cart Total: View Cart Item(s) Login …" at bounding box center [658, 546] width 1316 height 1092
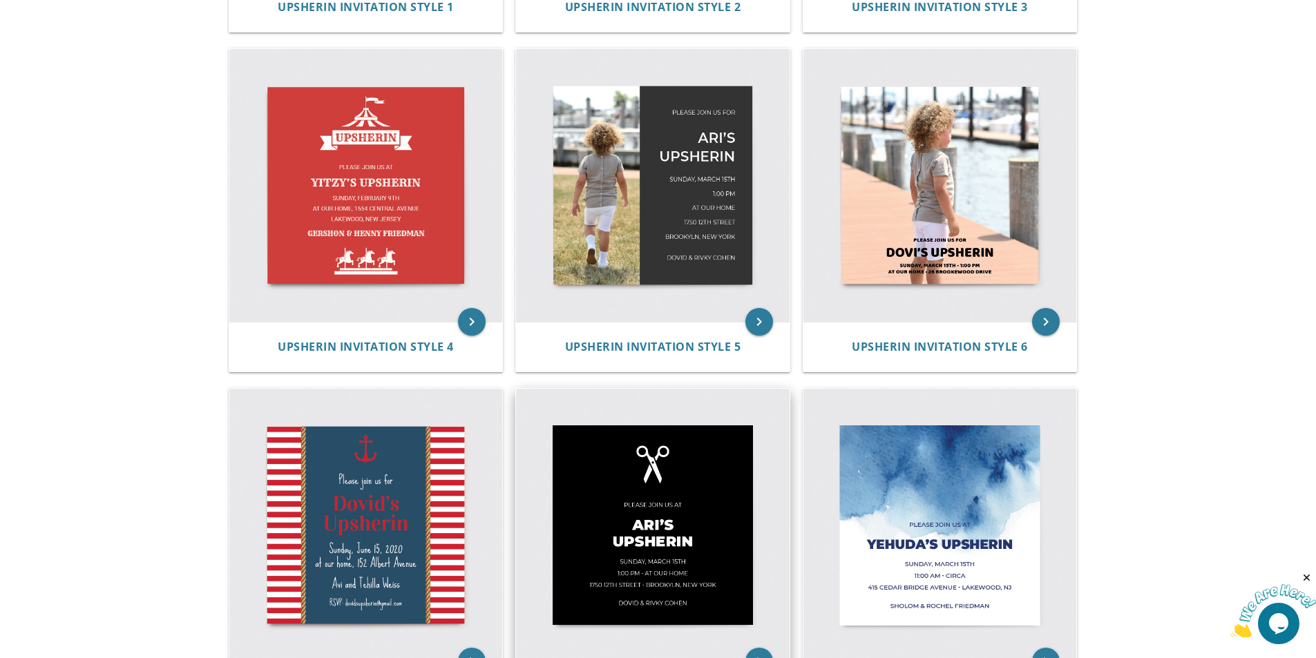
scroll to position [691, 0]
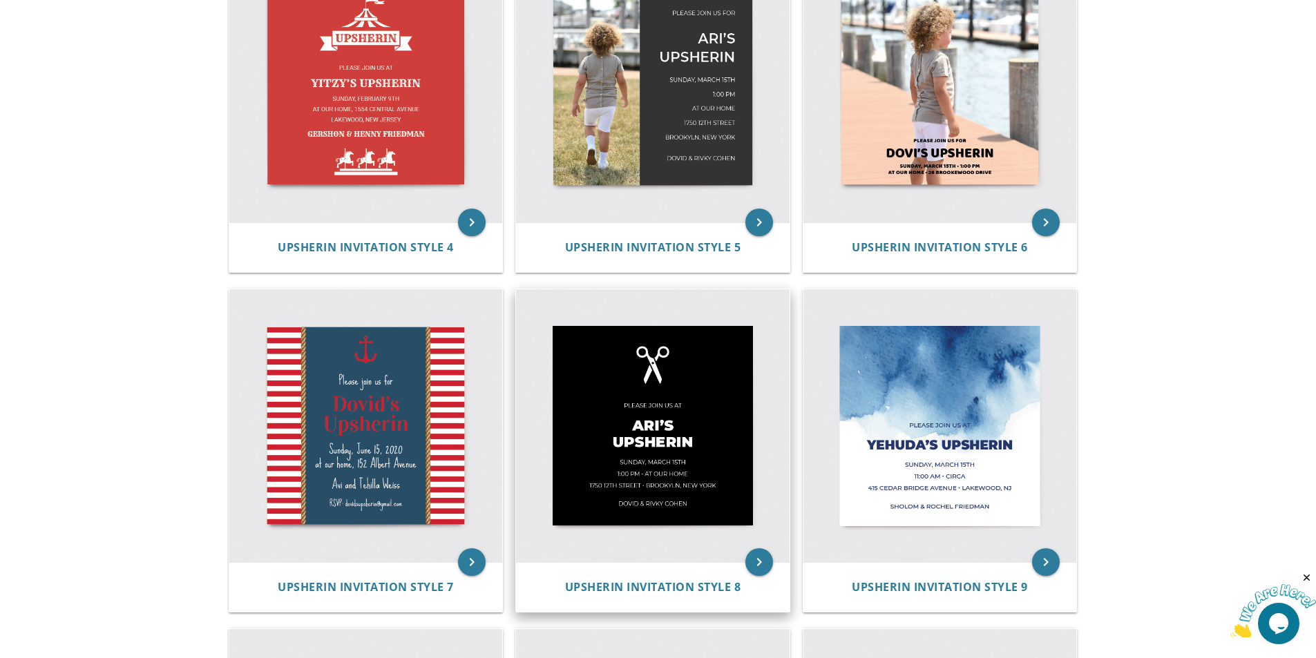
click at [712, 407] on img at bounding box center [653, 426] width 274 height 274
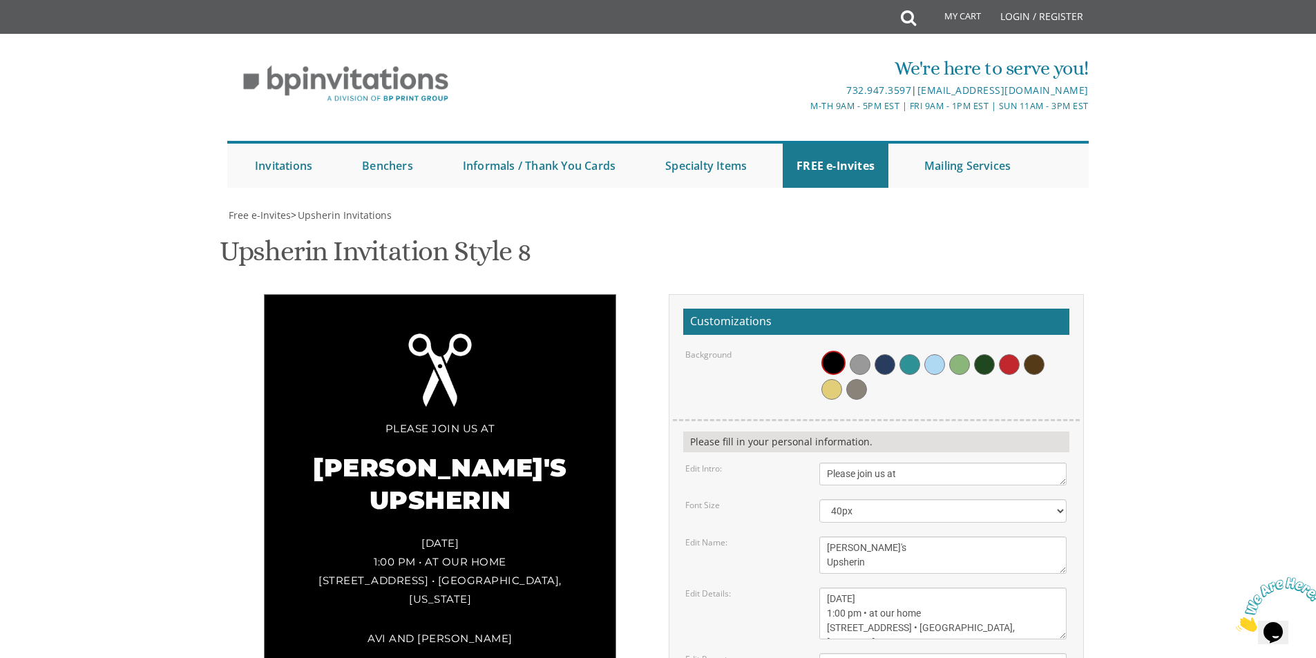
scroll to position [138, 0]
click at [865, 354] on span at bounding box center [860, 364] width 21 height 21
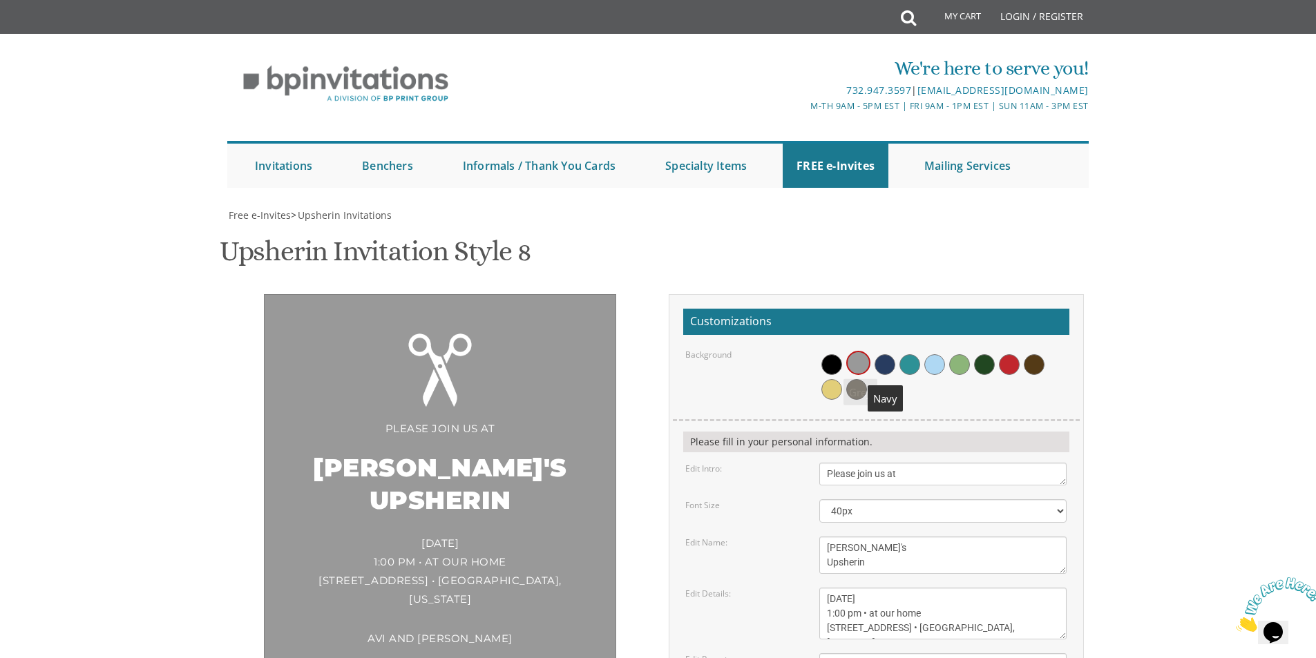
click at [894, 354] on span at bounding box center [884, 364] width 21 height 21
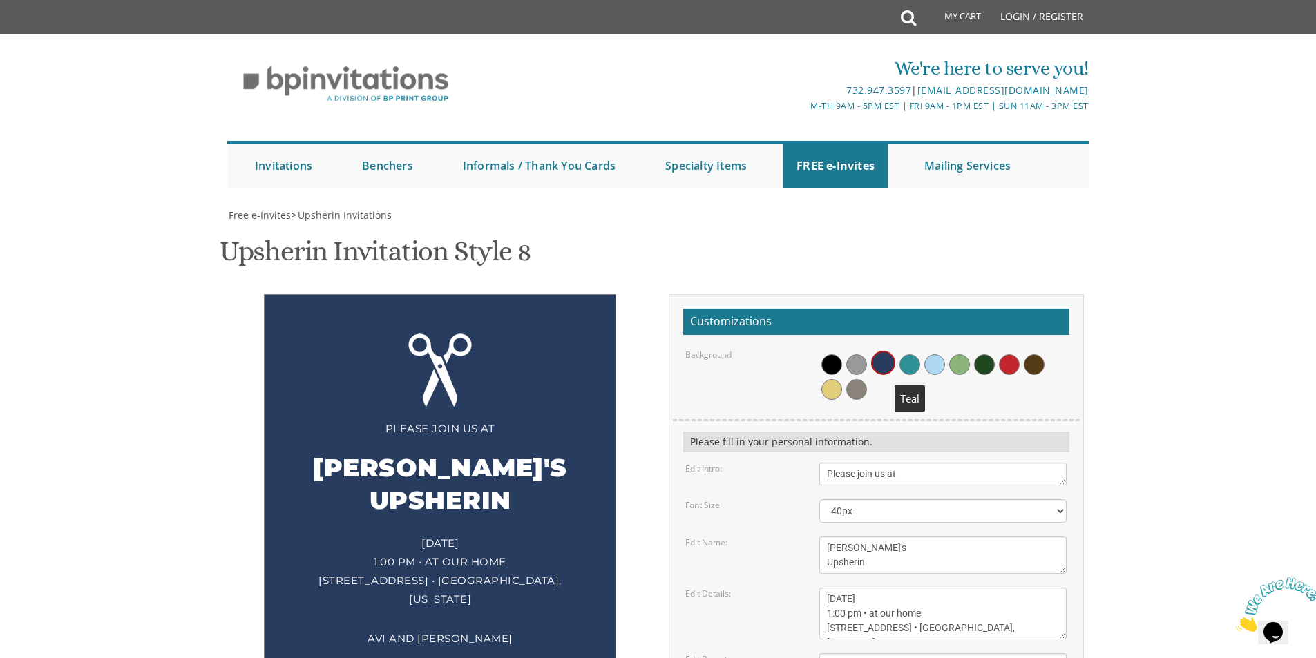
click at [908, 354] on span at bounding box center [909, 364] width 21 height 21
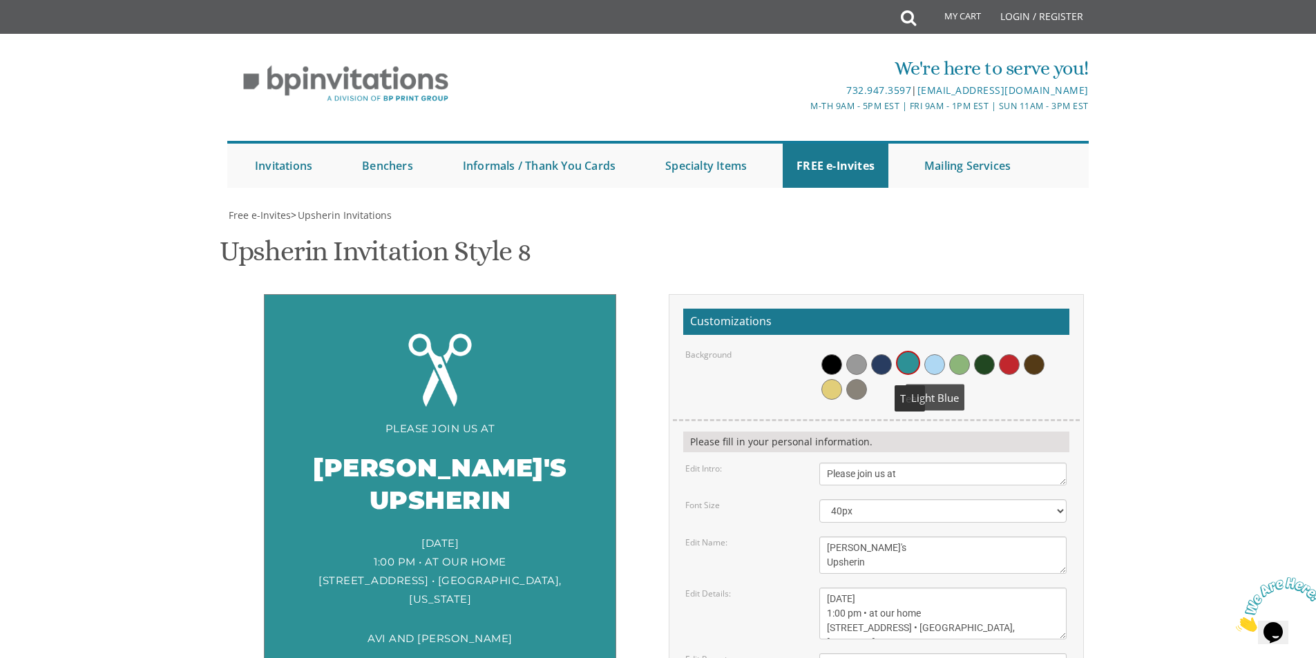
click at [938, 354] on span at bounding box center [934, 364] width 21 height 21
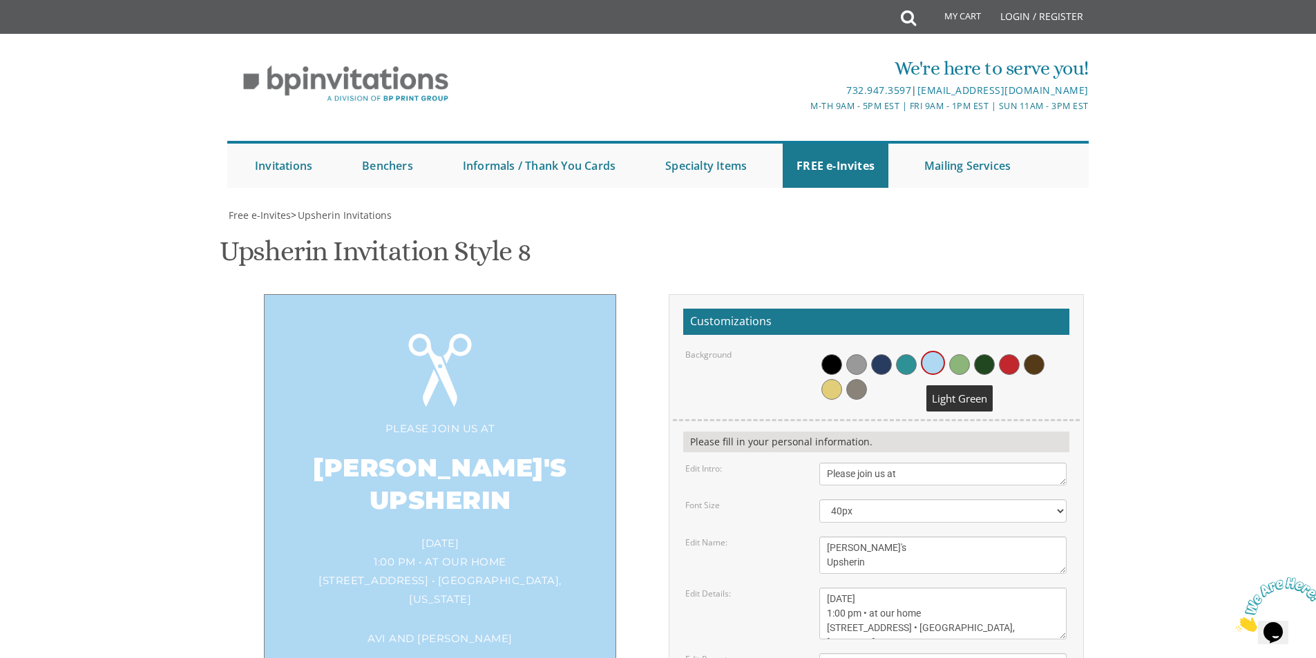
click at [952, 354] on span at bounding box center [959, 364] width 21 height 21
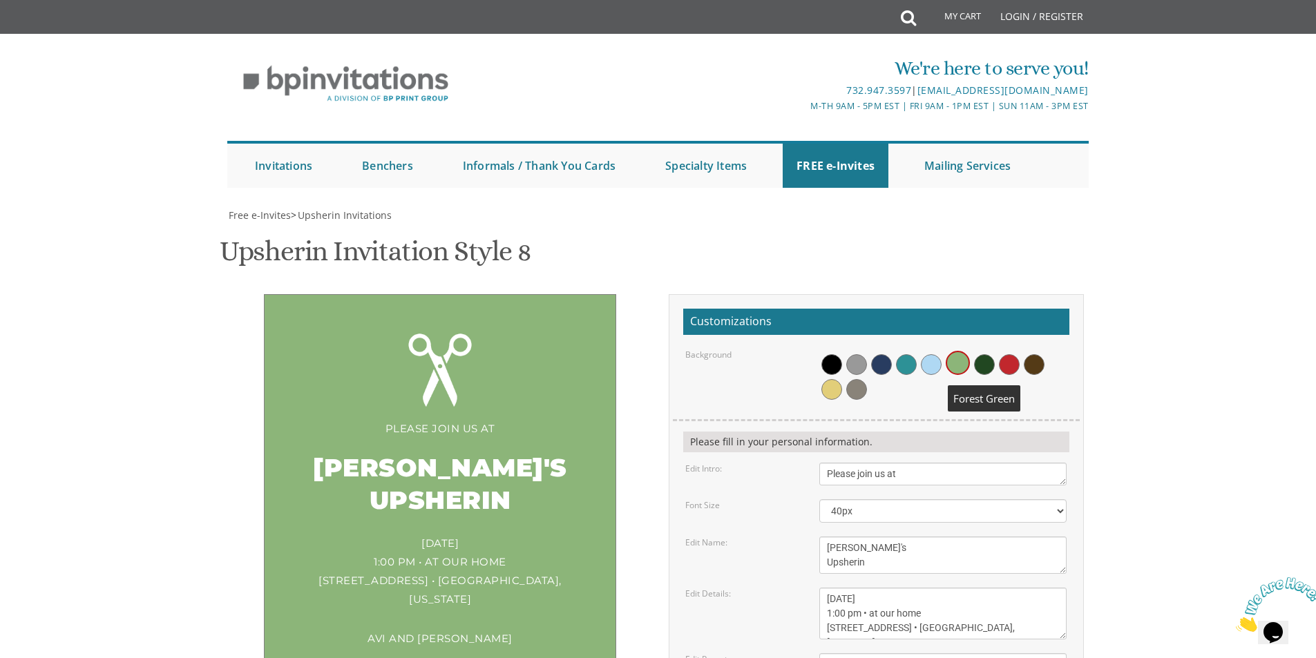
click at [976, 354] on span at bounding box center [984, 364] width 21 height 21
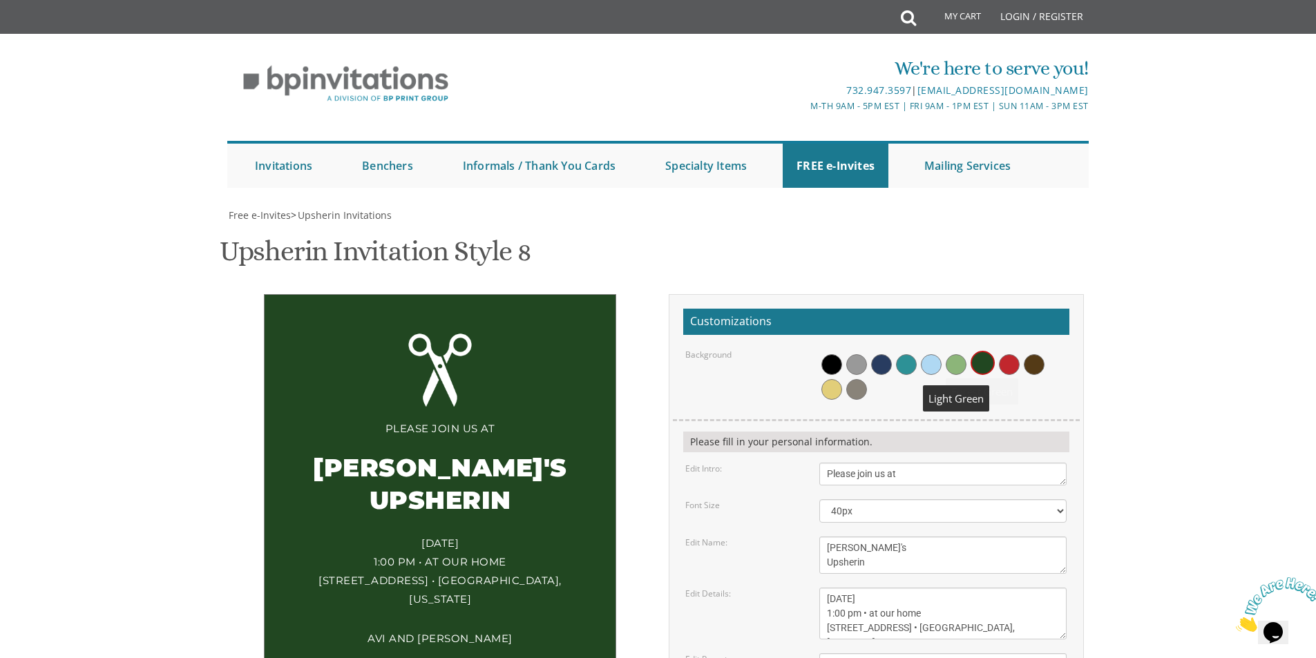
click at [957, 354] on span at bounding box center [956, 364] width 21 height 21
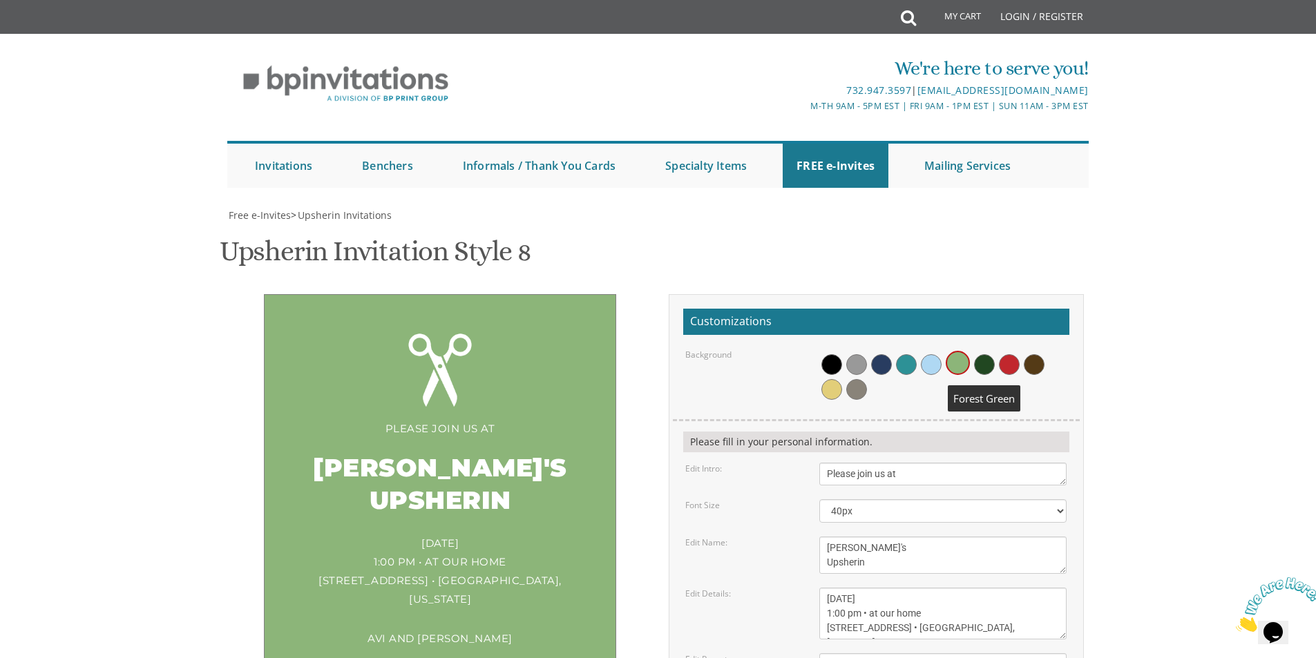
click at [988, 354] on span at bounding box center [984, 364] width 21 height 21
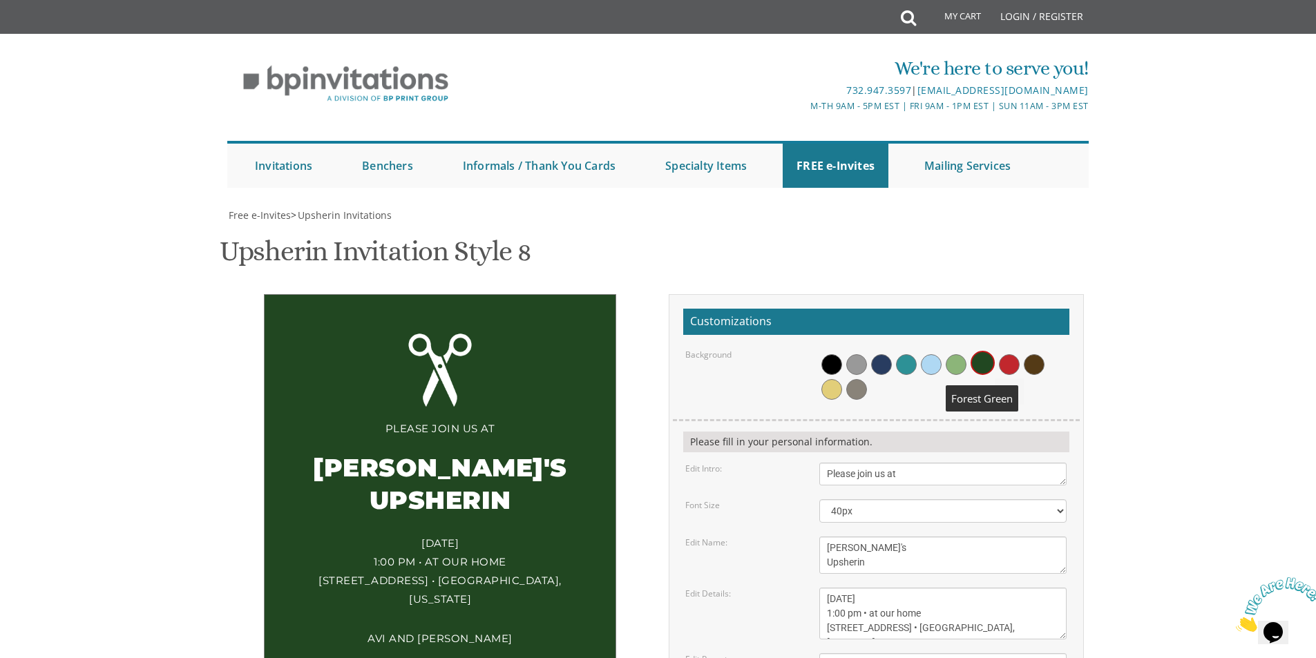
click at [968, 349] on div at bounding box center [942, 375] width 247 height 53
click at [910, 354] on span at bounding box center [906, 364] width 21 height 21
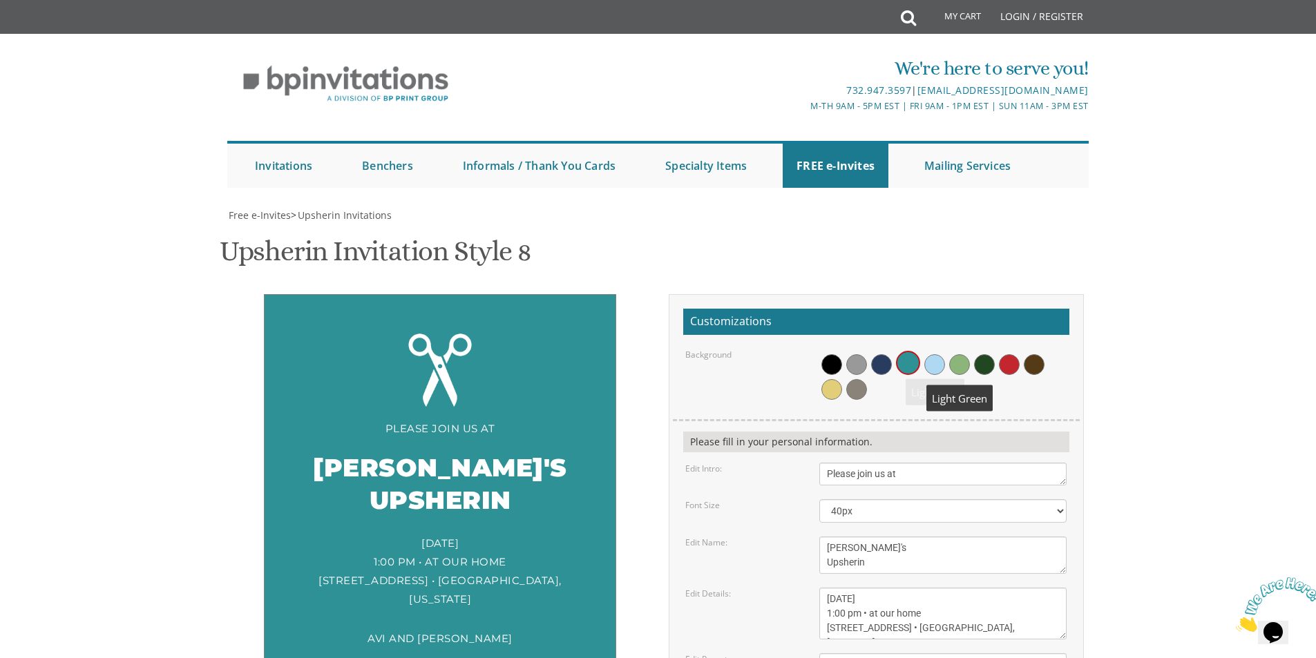
click at [961, 354] on span at bounding box center [959, 364] width 21 height 21
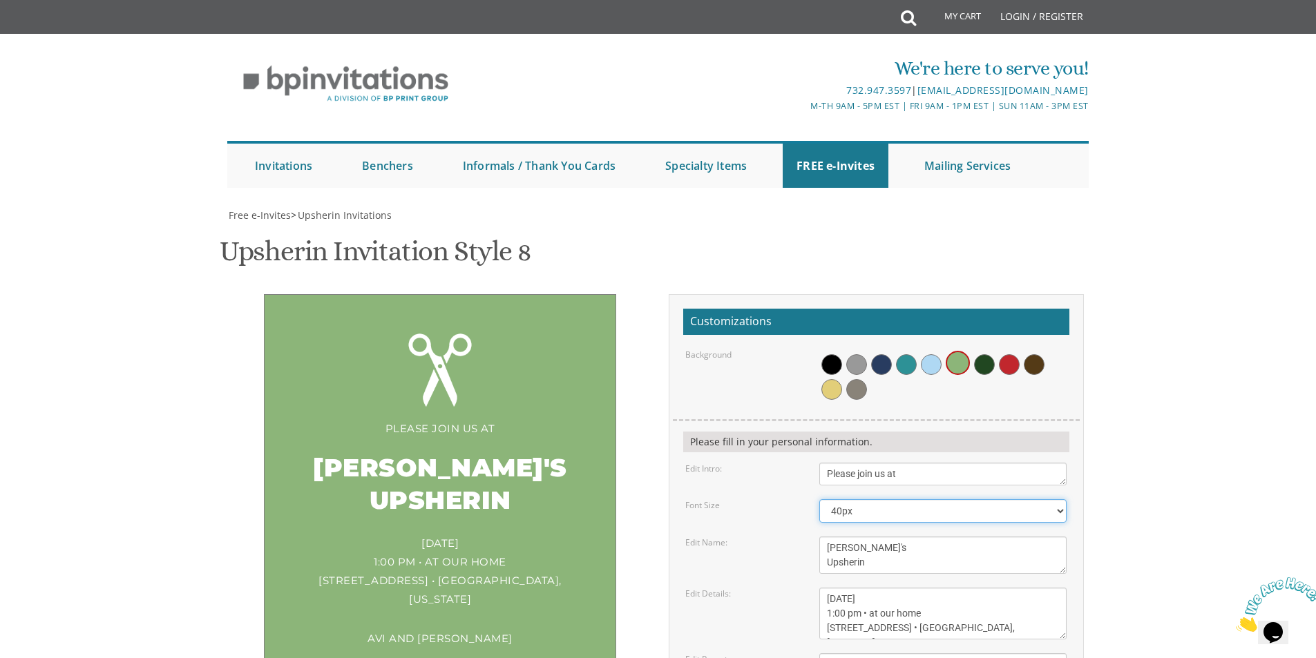
click at [863, 499] on select "20px 30px 40px 50px 60px 70px 80px" at bounding box center [942, 510] width 247 height 23
click at [819, 499] on select "20px 30px 40px 50px 60px 70px 80px" at bounding box center [942, 510] width 247 height 23
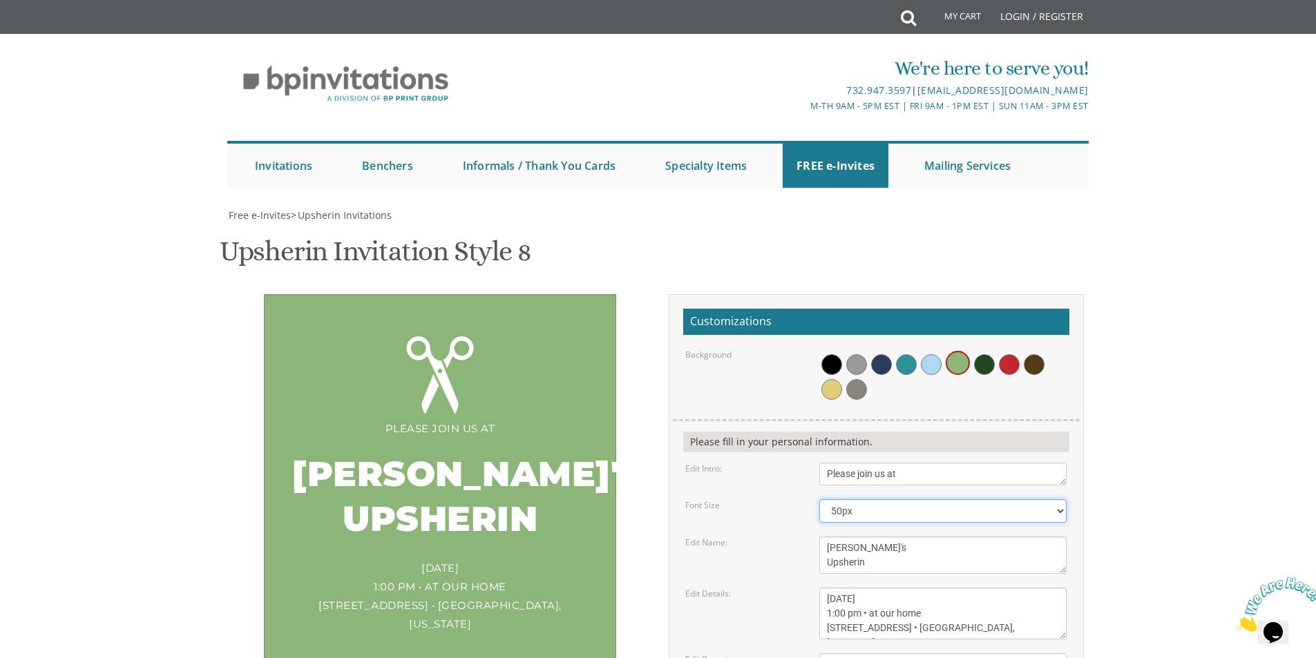
drag, startPoint x: 870, startPoint y: 370, endPoint x: 864, endPoint y: 376, distance: 8.3
click at [870, 499] on select "20px 30px 40px 50px 60px 70px 80px" at bounding box center [942, 510] width 247 height 23
select select "40px"
click at [819, 499] on select "20px 30px 40px 50px 60px 70px 80px" at bounding box center [942, 510] width 247 height 23
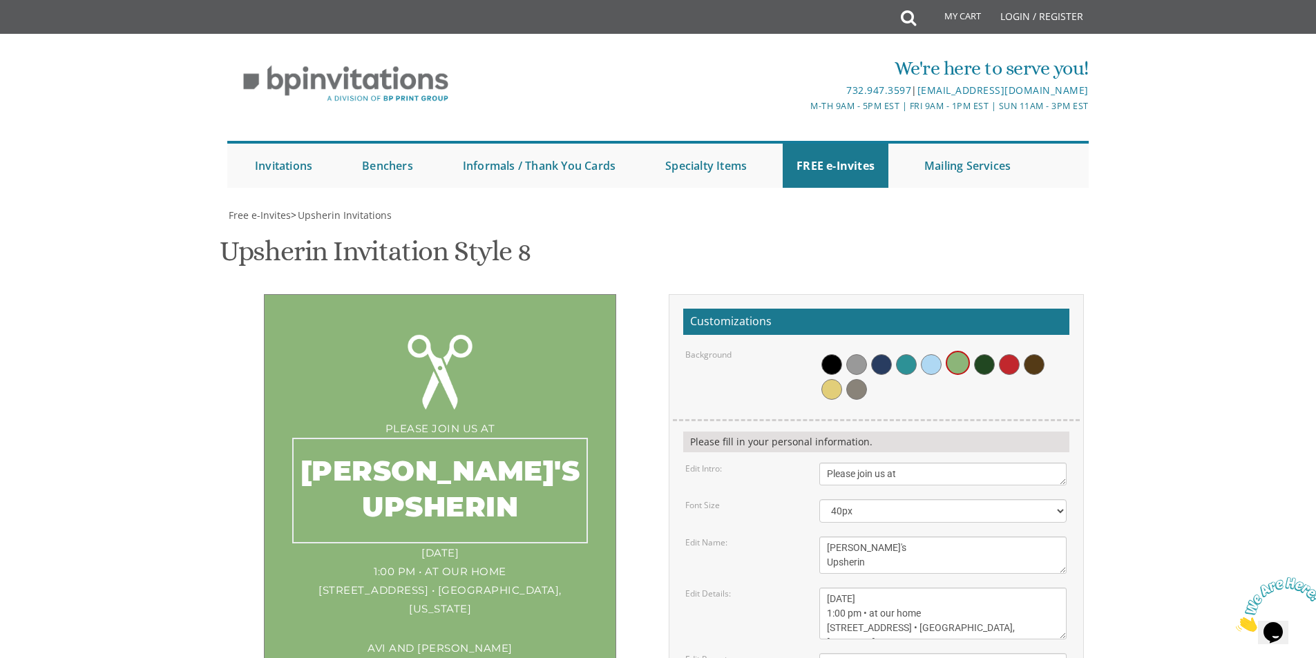
drag, startPoint x: 836, startPoint y: 411, endPoint x: 784, endPoint y: 385, distance: 58.4
click at [801, 537] on div "Edit Name: [PERSON_NAME]'s Upsherin" at bounding box center [876, 555] width 402 height 37
type textarea "[PERSON_NAME]'s Upsherin"
click at [1284, 438] on body "My Cart Total: View Cart Item(s) Submit My Cart Total: View Cart Item(s) Login …" at bounding box center [658, 594] width 1316 height 1189
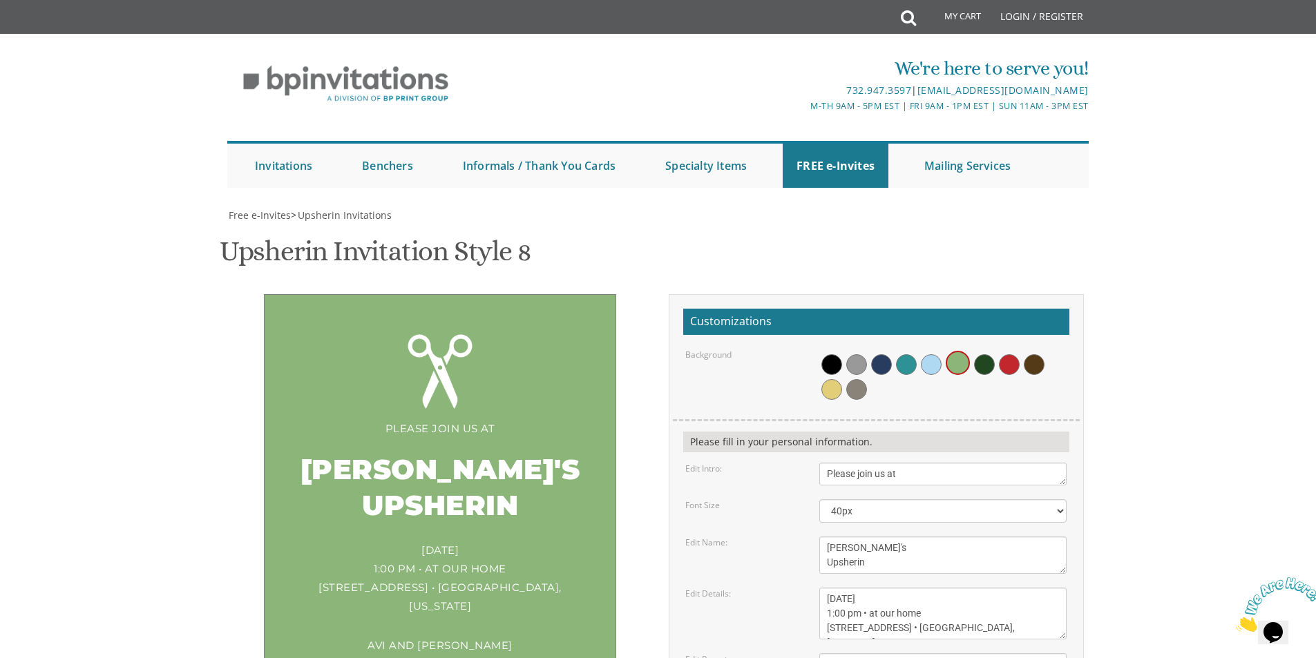
click at [839, 588] on textarea "[DATE] 1:00 pm • at our home [STREET_ADDRESS] • [GEOGRAPHIC_DATA], [US_STATE]" at bounding box center [942, 614] width 247 height 52
drag, startPoint x: 859, startPoint y: 257, endPoint x: 1018, endPoint y: 247, distance: 159.2
click at [997, 588] on textarea "[DATE] 1:00 pm • at our home [STREET_ADDRESS] • [GEOGRAPHIC_DATA], [US_STATE]" at bounding box center [942, 614] width 247 height 52
click at [839, 588] on textarea "[DATE] 1:00 pm • at our home [STREET_ADDRESS] • [GEOGRAPHIC_DATA], [US_STATE]" at bounding box center [942, 614] width 247 height 52
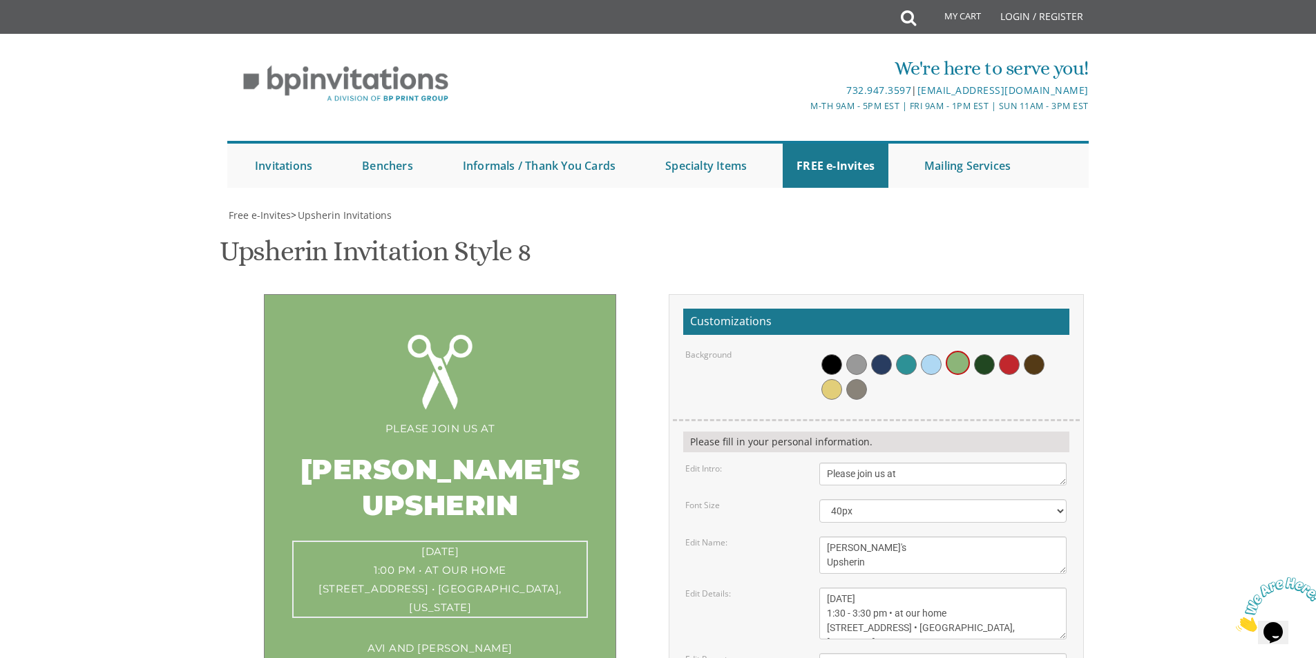
click at [1303, 267] on body "My Cart Total: View Cart Item(s) Submit My Cart Total: View Cart Item(s) Login …" at bounding box center [658, 594] width 1316 height 1189
drag, startPoint x: 999, startPoint y: 285, endPoint x: 443, endPoint y: 303, distance: 556.3
click at [471, 303] on div "Please join us at [PERSON_NAME]'s Upsherin [DATE] 1:30 - 3:30 pm • at our home …" at bounding box center [658, 558] width 872 height 528
click at [892, 588] on textarea "[DATE] 1:00 pm • at our home [STREET_ADDRESS] • [GEOGRAPHIC_DATA], [US_STATE]" at bounding box center [942, 614] width 247 height 52
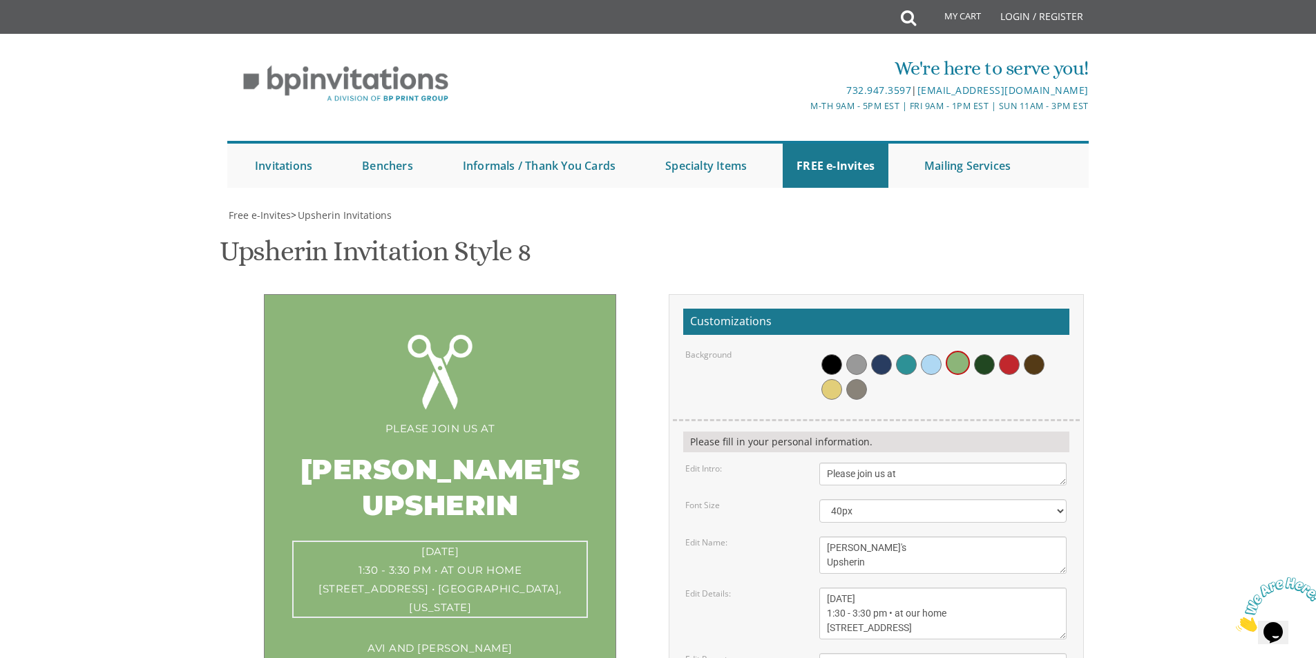
click at [893, 588] on textarea "[DATE] 1:00 pm • at our home [STREET_ADDRESS] • [GEOGRAPHIC_DATA], [US_STATE]" at bounding box center [942, 614] width 247 height 52
click at [943, 588] on textarea "[DATE] 1:00 pm • at our home [STREET_ADDRESS] • [GEOGRAPHIC_DATA], [US_STATE]" at bounding box center [942, 614] width 247 height 52
paste textarea "•"
type textarea "[DATE] 1:30 - 3:30 pm • at our home [STREET_ADDRESS] • [GEOGRAPHIC_DATA], [GEOG…"
click at [1266, 291] on body "My Cart Total: View Cart Item(s) Submit My Cart Total: View Cart Item(s) Login …" at bounding box center [658, 594] width 1316 height 1189
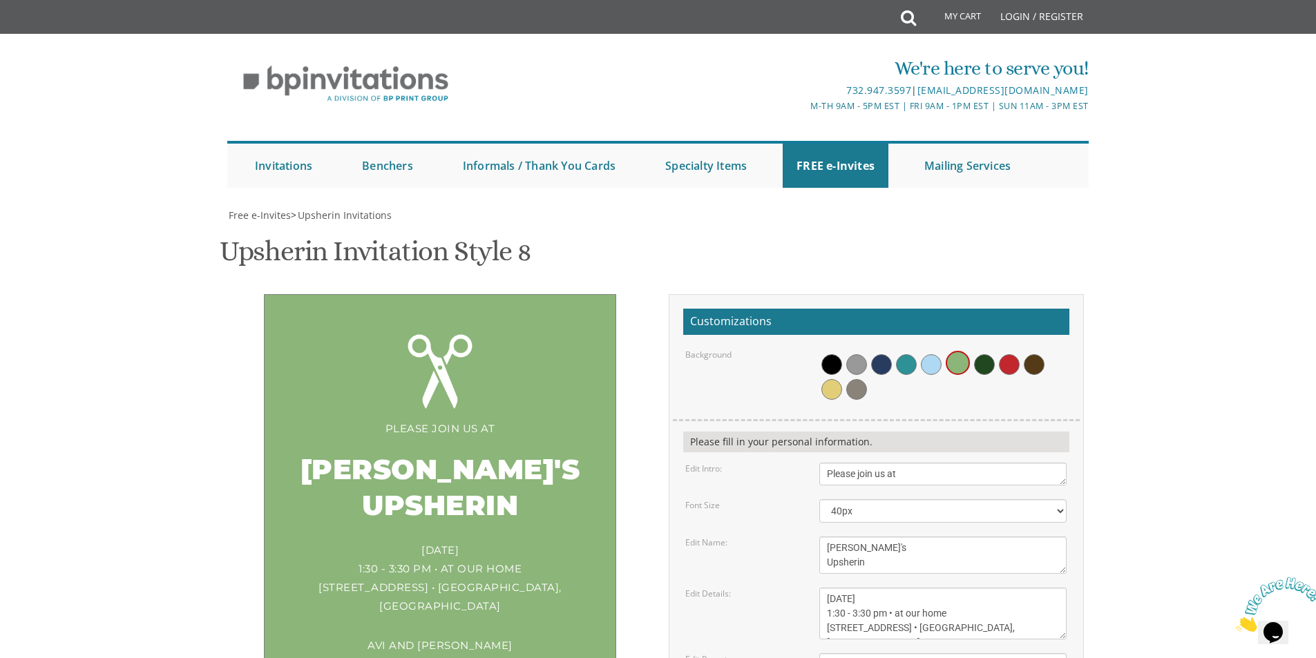
scroll to position [207, 0]
click at [907, 463] on textarea "Please join us at" at bounding box center [942, 474] width 247 height 23
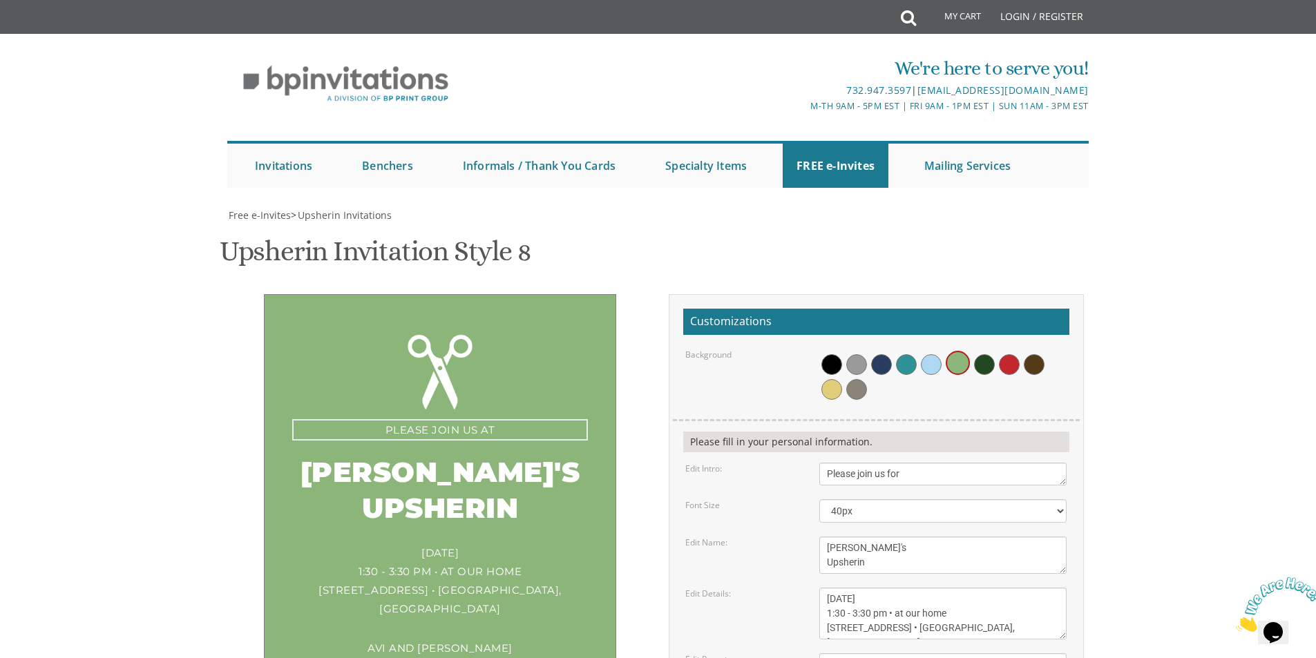
type textarea "Please join us for"
click at [1205, 258] on body "My Cart Total: View Cart Item(s) Submit My Cart Total: View Cart Item(s) Login …" at bounding box center [658, 594] width 1316 height 1189
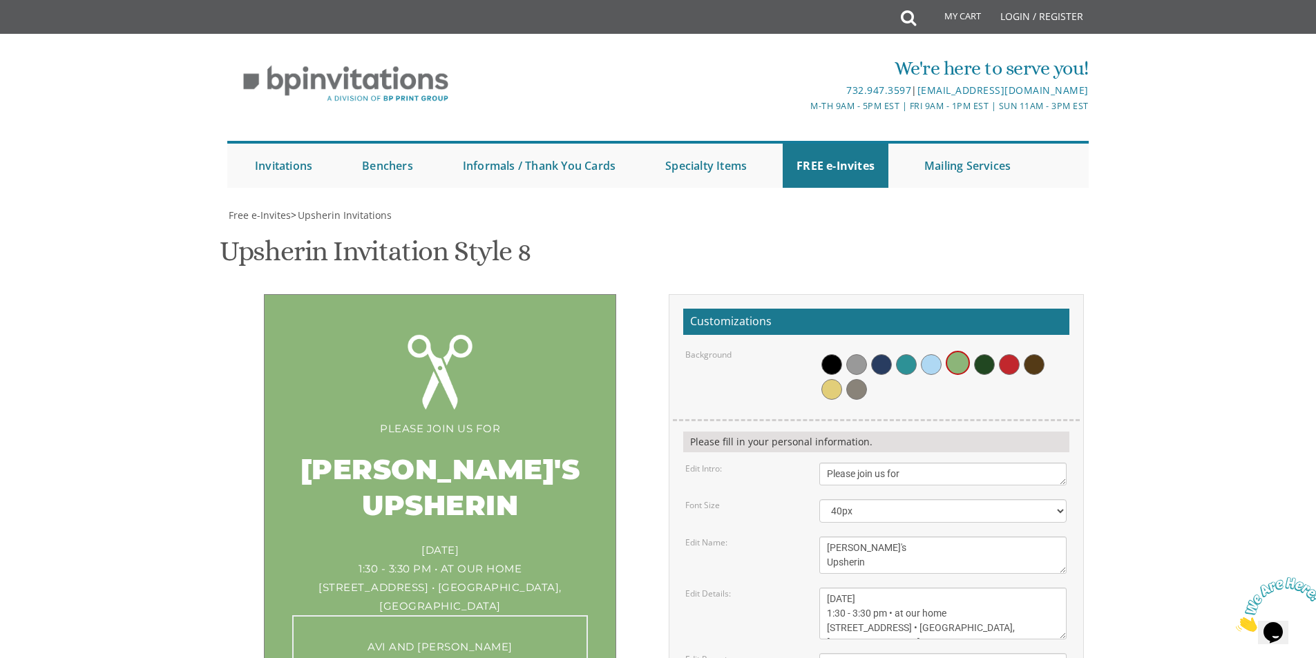
drag, startPoint x: 927, startPoint y: 463, endPoint x: 309, endPoint y: 417, distance: 619.2
click at [320, 423] on div "Please join us for [PERSON_NAME]'s Upsherin [DATE] 1:30 - 3:30 pm • at our home…" at bounding box center [658, 558] width 872 height 528
type textarea "[PERSON_NAME] And [PERSON_NAME]"
click at [435, 521] on div "Please join us for [PERSON_NAME]'s Upsherin [DATE] 1:30 - 3:30 pm • at our home…" at bounding box center [658, 558] width 872 height 528
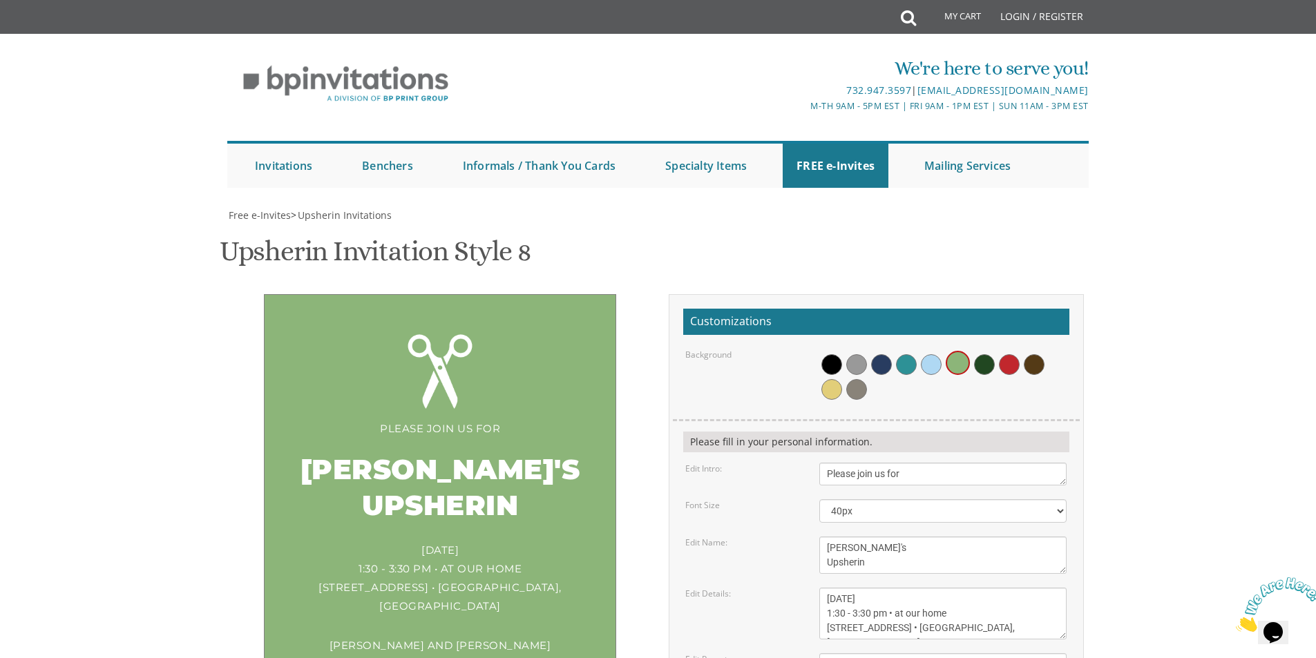
type input "[EMAIL_ADDRESS][DOMAIN_NAME]"
drag, startPoint x: 892, startPoint y: 407, endPoint x: 1022, endPoint y: 408, distance: 130.6
click at [1011, 588] on textarea "[DATE] 1:00 pm • at our home [STREET_ADDRESS] • [GEOGRAPHIC_DATA], [US_STATE]" at bounding box center [942, 614] width 247 height 52
click at [1174, 346] on body "My Cart Total: View Cart Item(s) Submit My Cart Total: View Cart Item(s) Login …" at bounding box center [658, 594] width 1316 height 1189
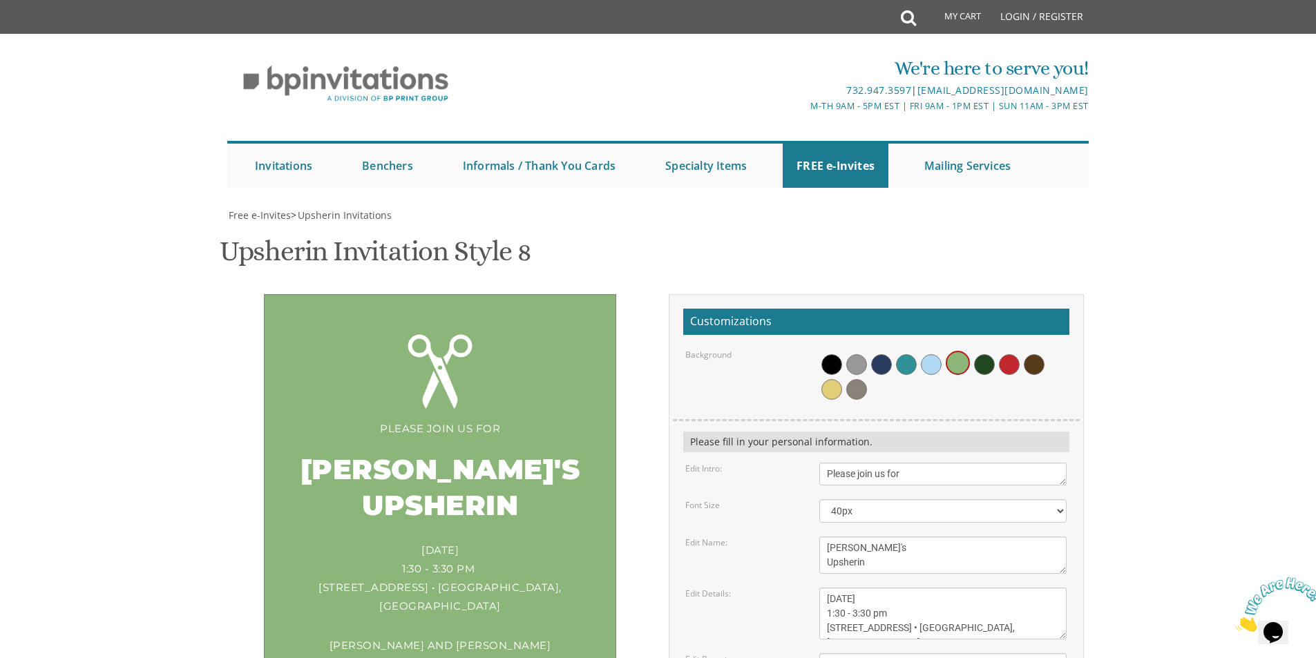
click at [837, 588] on textarea "[DATE] 1:00 pm • at our home [STREET_ADDRESS] • [GEOGRAPHIC_DATA], [US_STATE]" at bounding box center [942, 614] width 247 height 52
type textarea "[DATE] 1:00 - 3:30 pm [STREET_ADDRESS] • [GEOGRAPHIC_DATA], [GEOGRAPHIC_DATA]"
click at [1239, 293] on body "My Cart Total: View Cart Item(s) Submit My Cart Total: View Cart Item(s) Login …" at bounding box center [658, 594] width 1316 height 1189
